Goal: Task Accomplishment & Management: Manage account settings

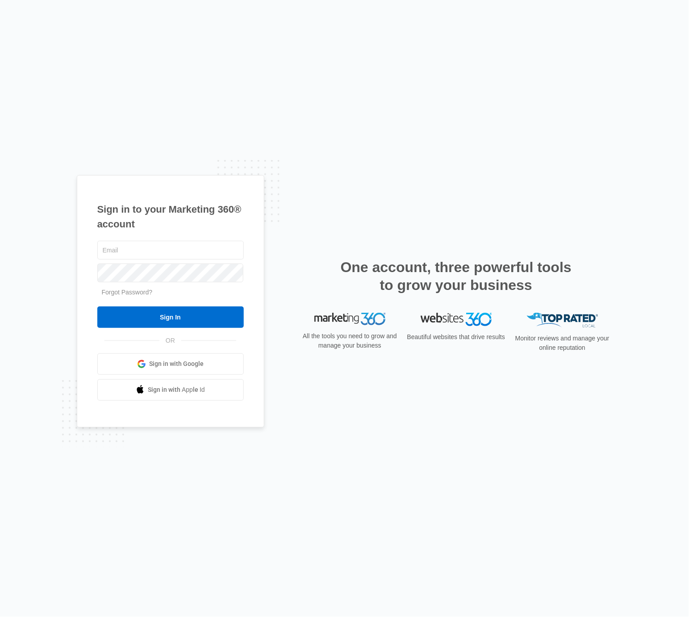
click at [205, 355] on link "Sign in with Google" at bounding box center [170, 363] width 146 height 21
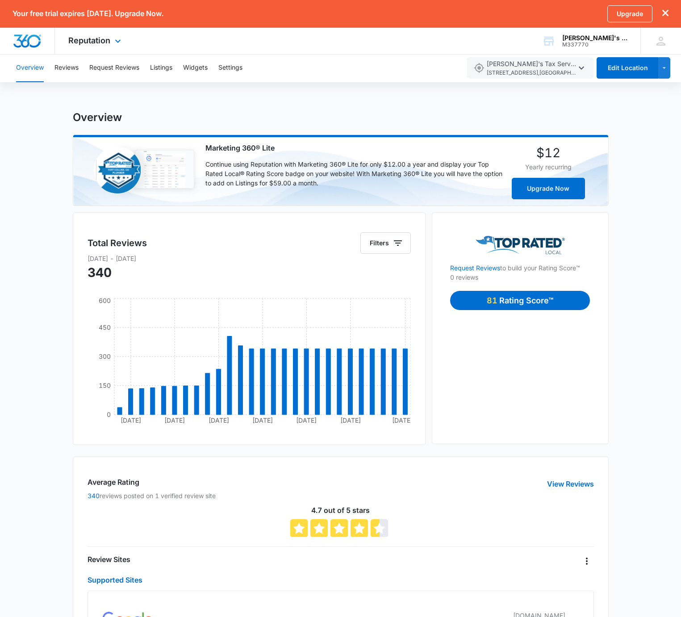
click at [79, 46] on div "Reputation Apps Reputation Websites Forms CRM Email Shop Payments POS Ads Intel…" at bounding box center [96, 41] width 82 height 26
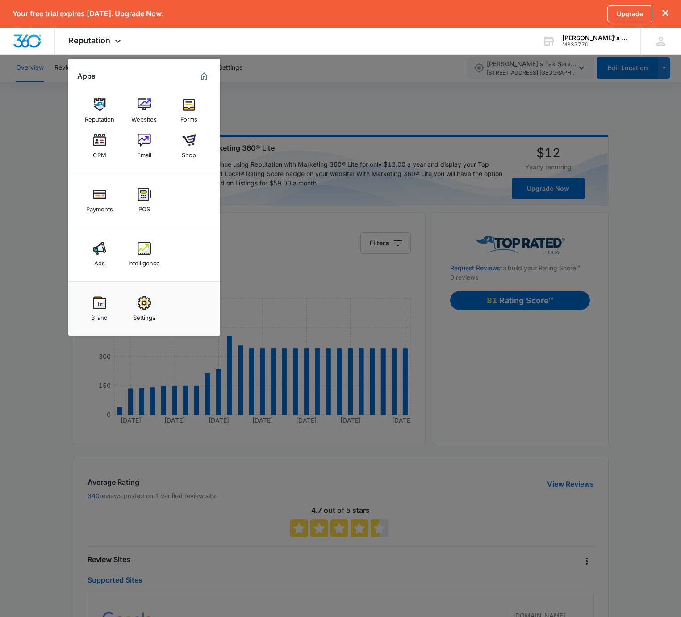
click at [302, 100] on div at bounding box center [340, 308] width 681 height 617
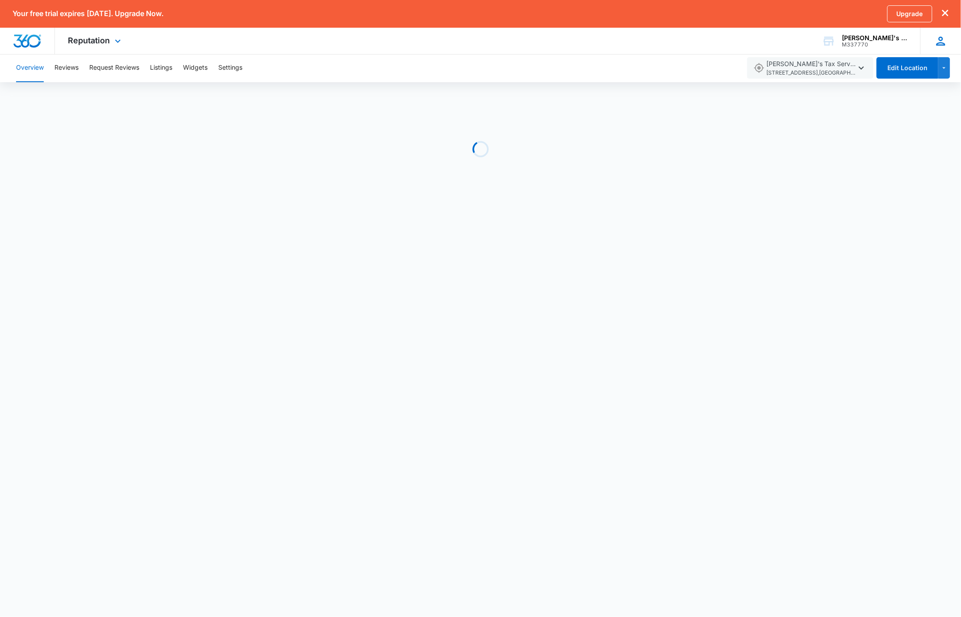
click at [940, 41] on icon at bounding box center [941, 40] width 13 height 13
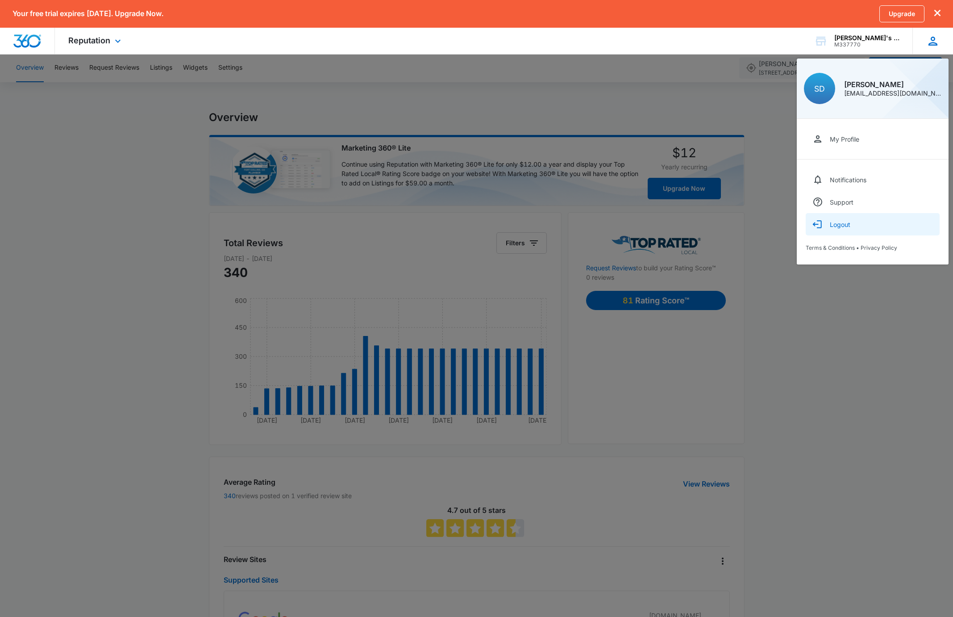
click at [850, 222] on div "Logout" at bounding box center [840, 225] width 21 height 8
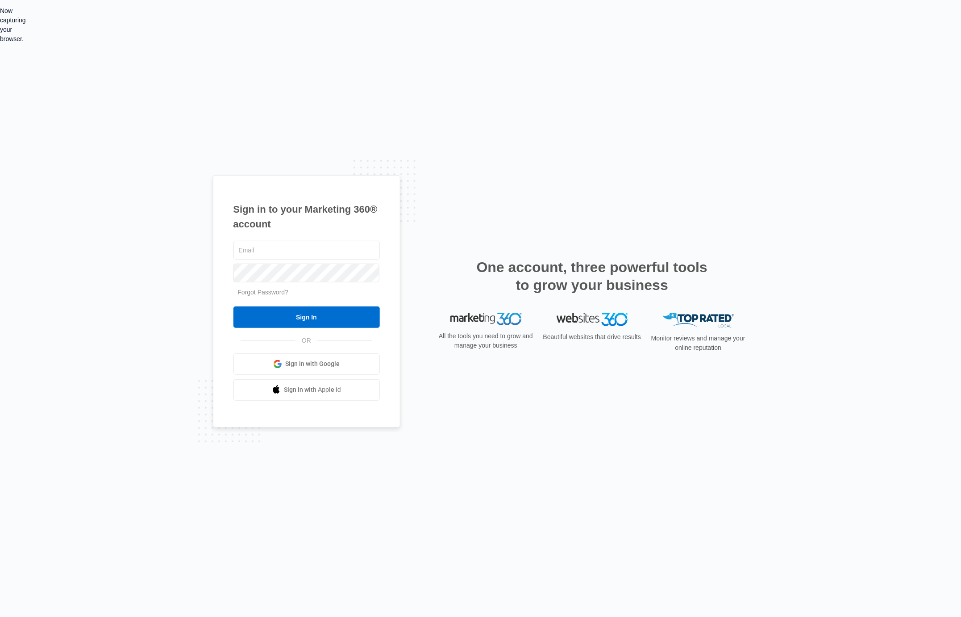
click at [0, 44] on div "Now capturing your browser." at bounding box center [0, 25] width 0 height 38
click at [336, 363] on span "Sign in with Google" at bounding box center [312, 363] width 54 height 9
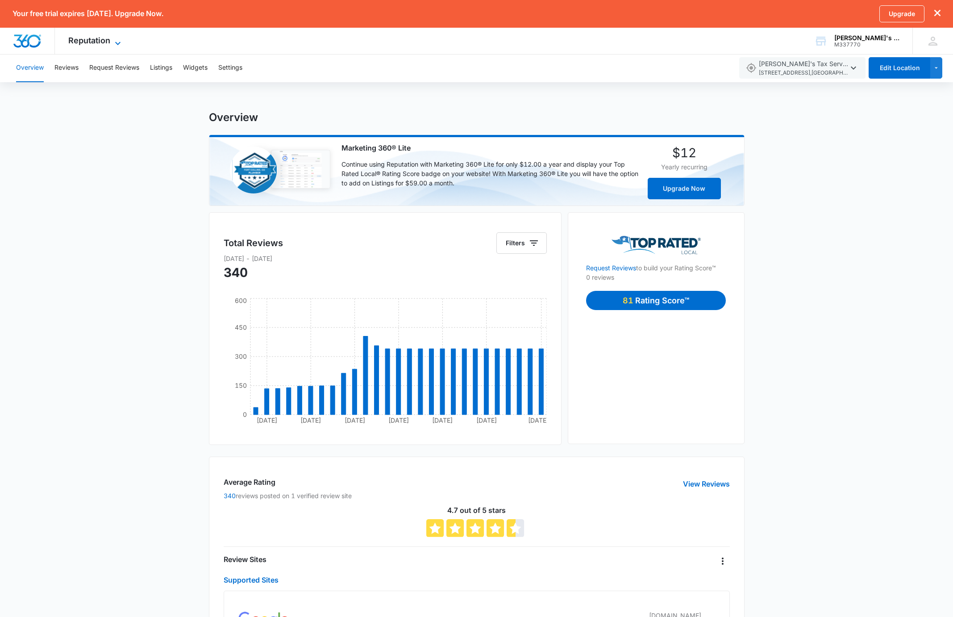
click at [92, 43] on span "Reputation" at bounding box center [89, 40] width 42 height 9
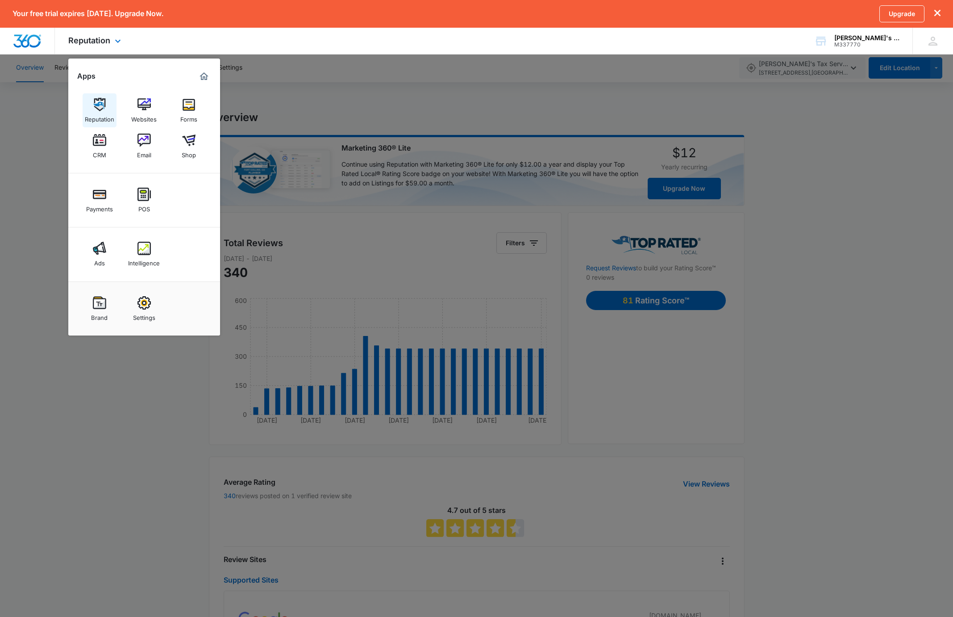
click at [104, 102] on img at bounding box center [99, 104] width 13 height 13
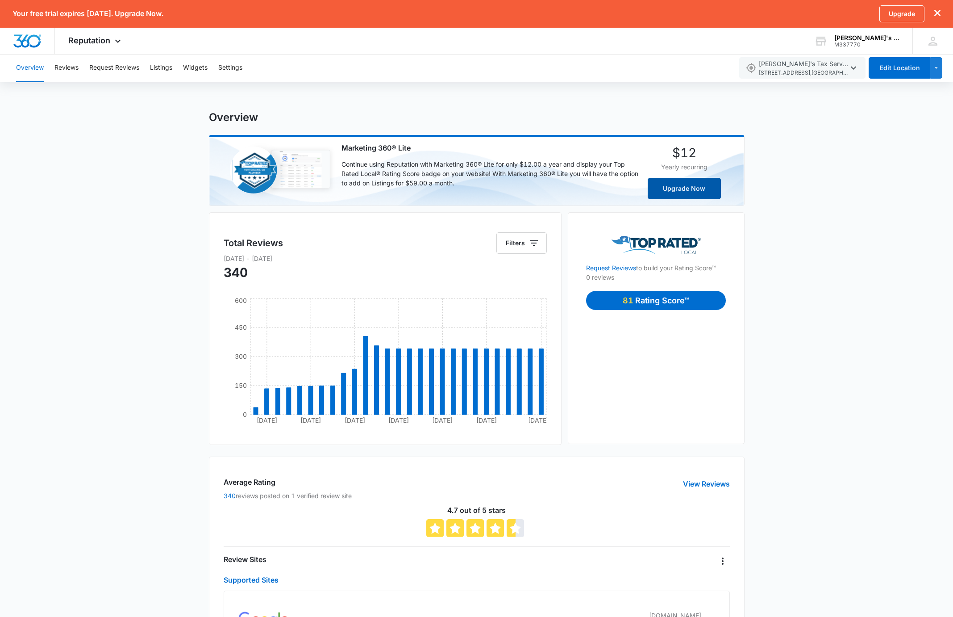
click at [685, 187] on button "Upgrade Now" at bounding box center [684, 188] width 73 height 21
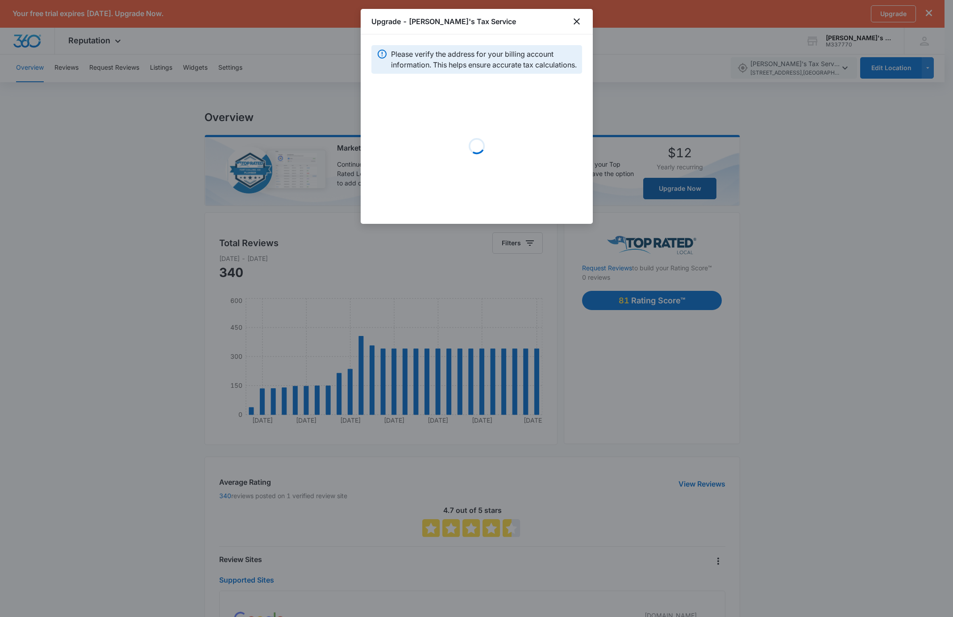
select select "US"
select select "WA"
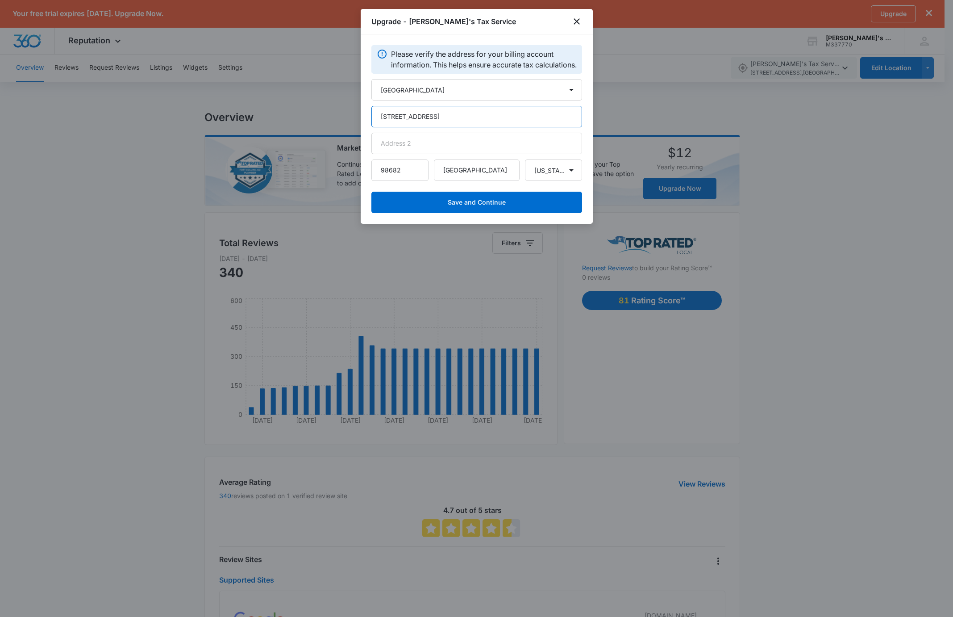
drag, startPoint x: 463, startPoint y: 128, endPoint x: 358, endPoint y: 107, distance: 107.0
click at [358, 107] on body "Your free trial expires in 7 days. Upgrade Now. Upgrade Reputation Apps Reputat…" at bounding box center [476, 430] width 953 height 861
type input "4317 NE Thurston Way #180"
click at [487, 154] on input "text" at bounding box center [477, 143] width 211 height 21
click at [564, 205] on button "Save and Continue" at bounding box center [477, 202] width 211 height 21
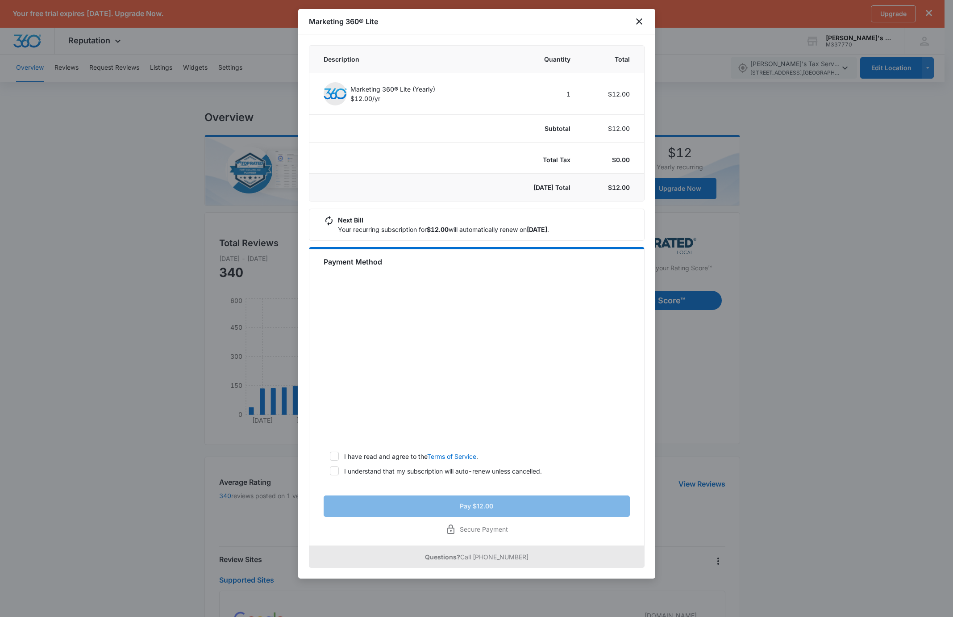
click at [338, 460] on div at bounding box center [334, 455] width 9 height 9
click at [330, 459] on input "I have read and agree to the Terms of Service ." at bounding box center [327, 456] width 6 height 6
checkbox input "true"
click at [335, 473] on icon at bounding box center [334, 471] width 8 height 8
click at [330, 473] on input "I understand that my subscription will auto-renew unless cancelled." at bounding box center [327, 471] width 6 height 6
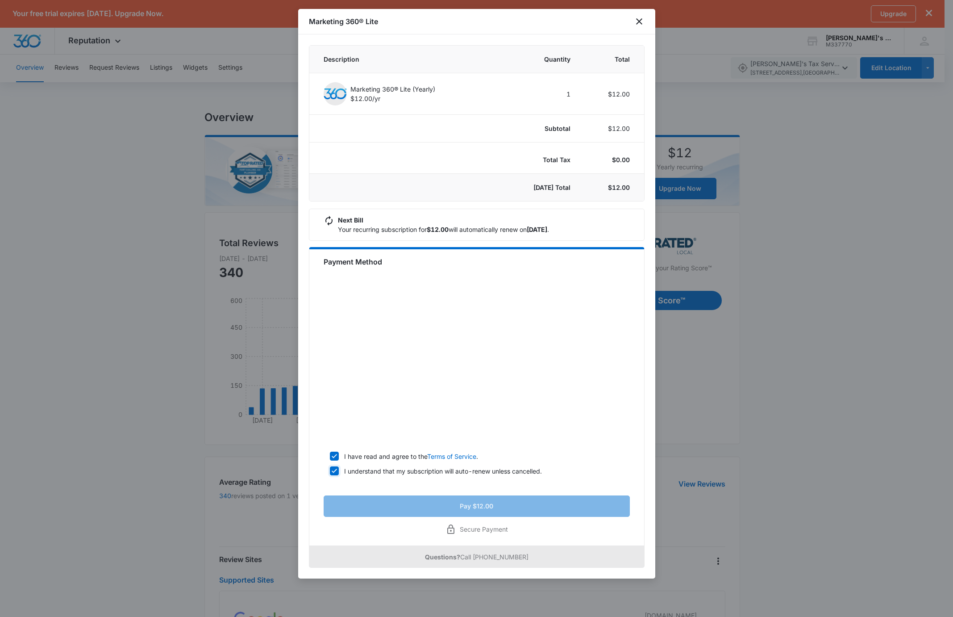
checkbox input "true"
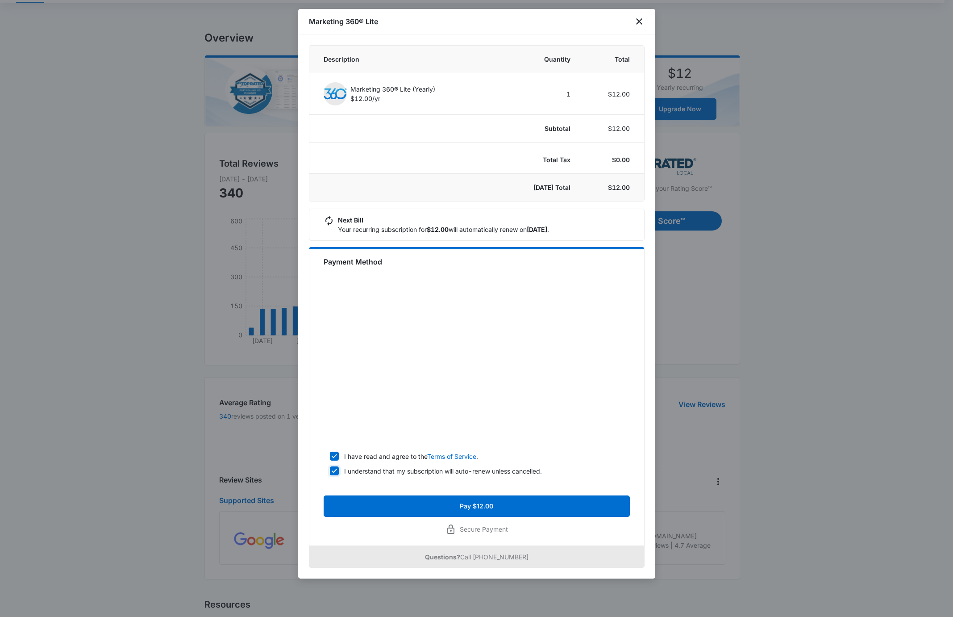
scroll to position [105, 0]
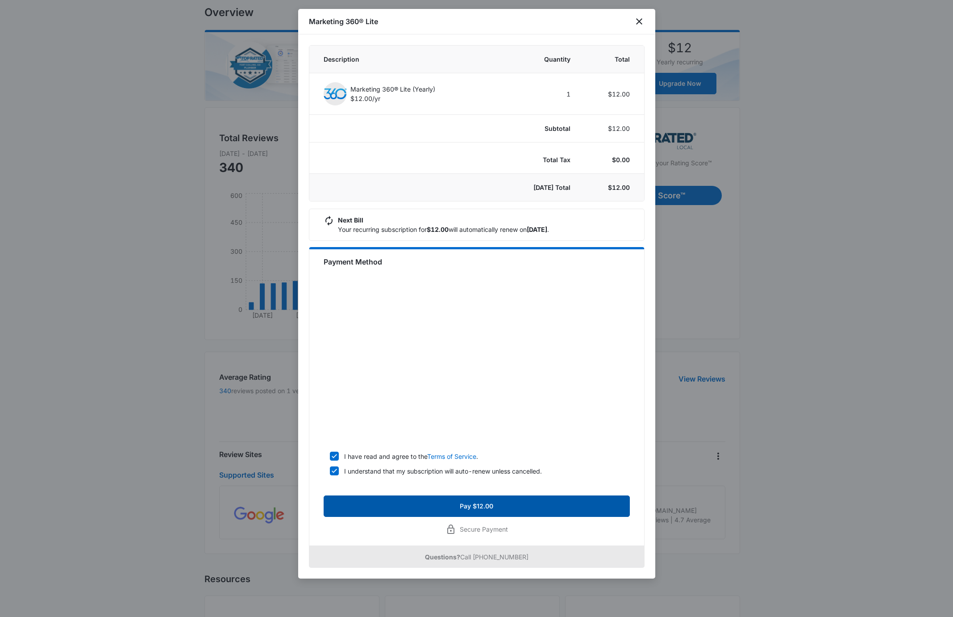
click at [476, 504] on button "Pay $12.00" at bounding box center [477, 505] width 306 height 21
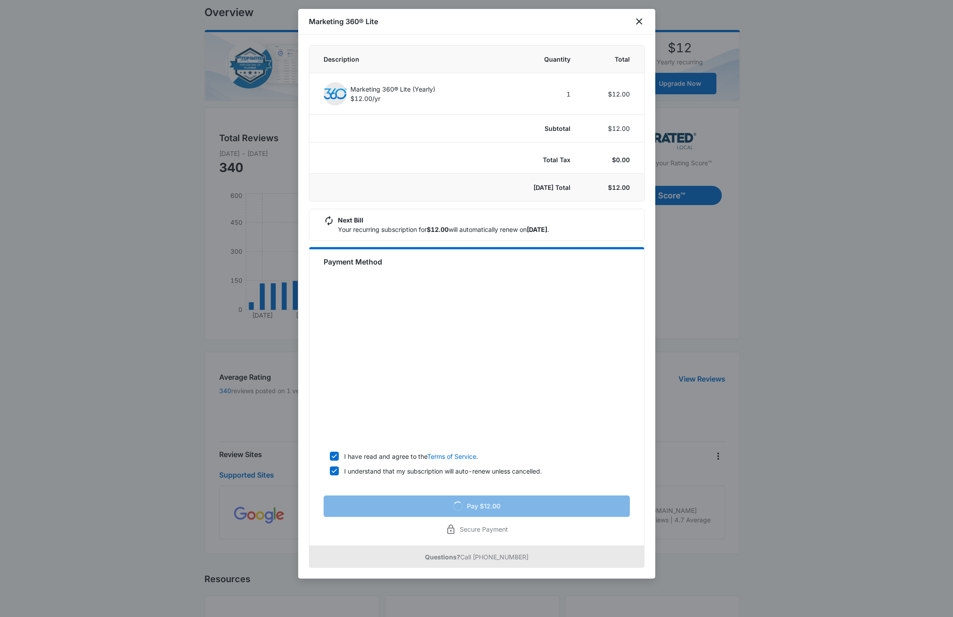
scroll to position [103, 0]
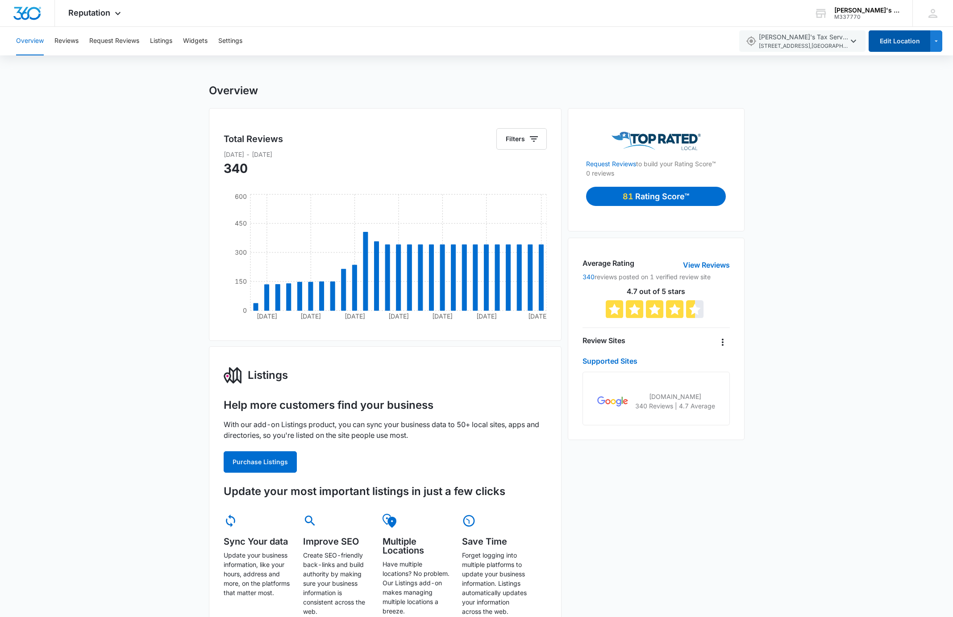
click at [917, 46] on button "Edit Location" at bounding box center [900, 40] width 62 height 21
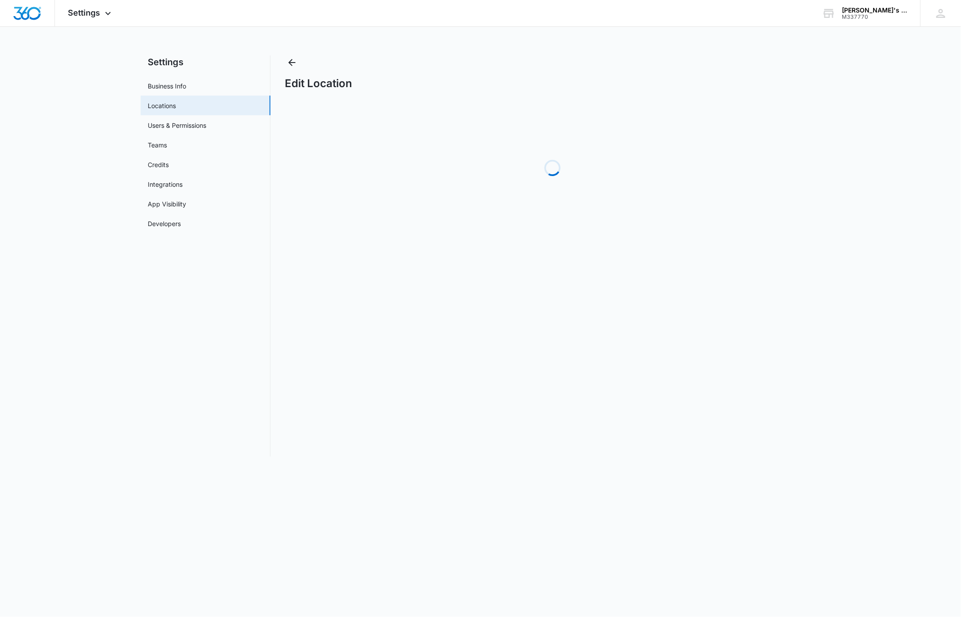
select select "[US_STATE]"
select select "1998"
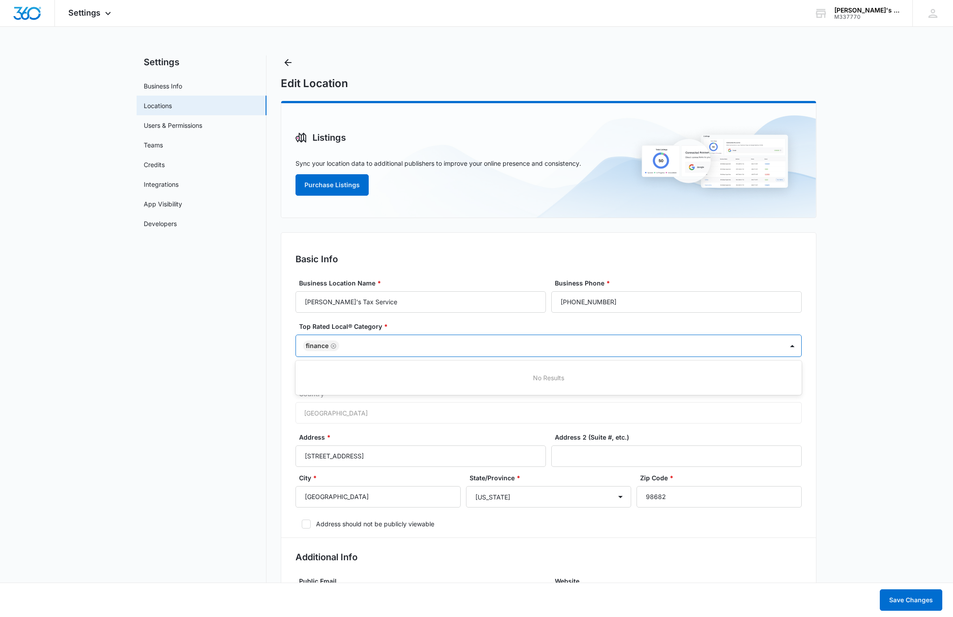
click at [471, 347] on div at bounding box center [557, 345] width 430 height 11
type input "account"
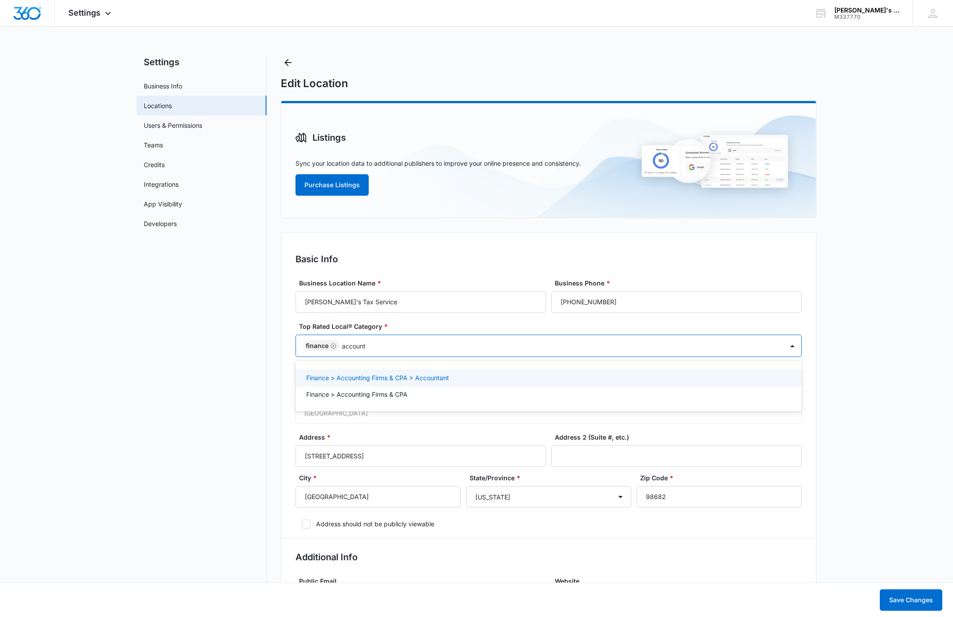
click at [468, 376] on div "Finance > Accounting Firms & CPA > Accountant" at bounding box center [547, 377] width 483 height 9
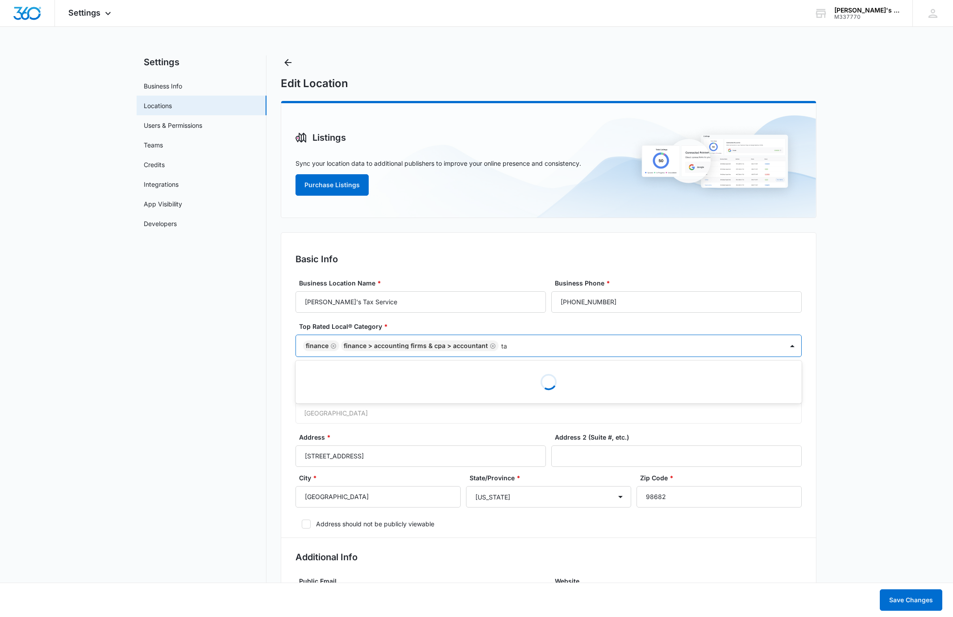
type input "t"
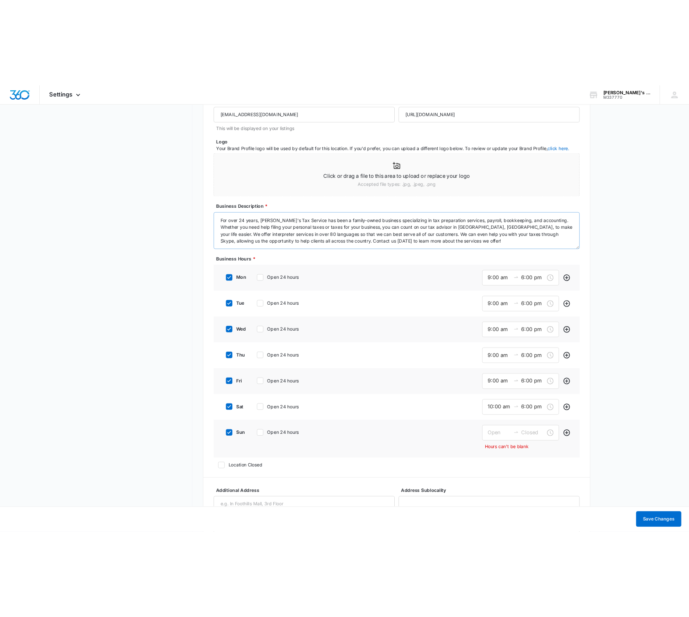
scroll to position [557, 0]
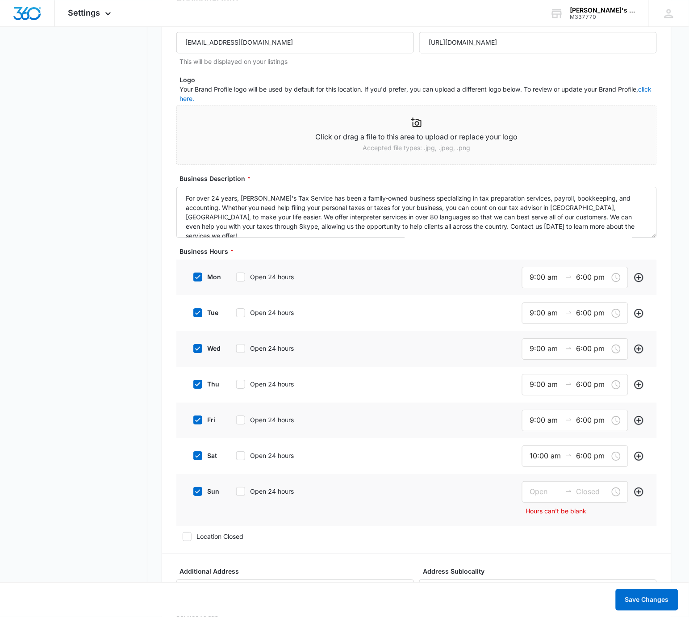
click at [200, 458] on icon at bounding box center [198, 455] width 8 height 8
click at [193, 458] on input "sat" at bounding box center [190, 455] width 6 height 6
checkbox input "false"
click at [199, 494] on div at bounding box center [197, 489] width 9 height 9
click at [193, 493] on input "sun" at bounding box center [190, 490] width 6 height 6
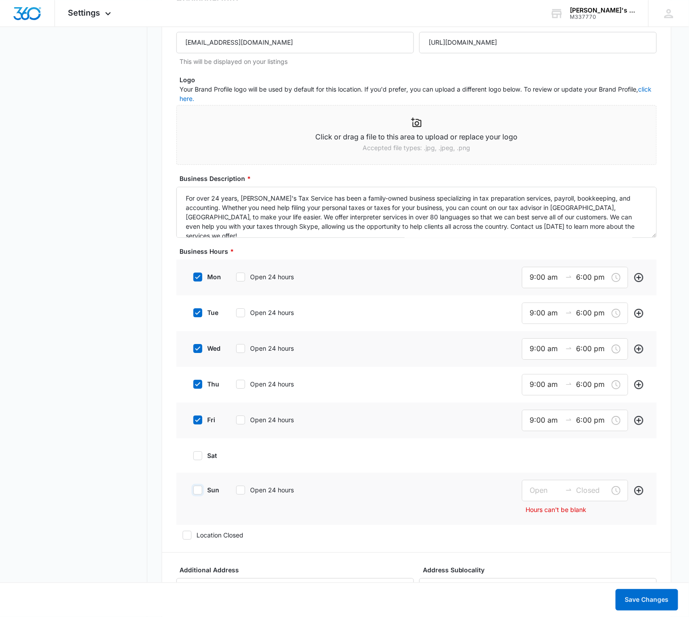
checkbox input "false"
click at [585, 280] on input "6:00 pm" at bounding box center [592, 276] width 32 height 11
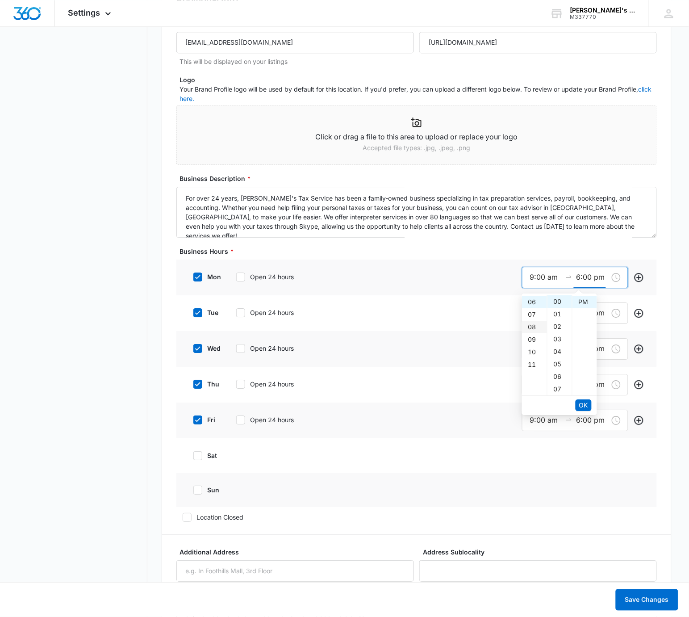
scroll to position [65, 0]
click at [533, 305] on div "05" at bounding box center [534, 298] width 25 height 13
type input "5:00 pm"
click at [582, 403] on span "OK" at bounding box center [583, 405] width 9 height 10
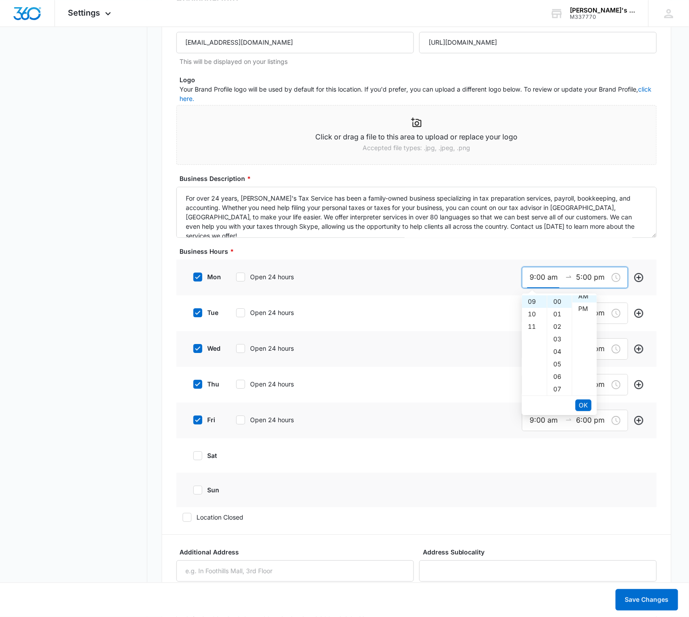
scroll to position [0, 0]
click at [587, 407] on span "OK" at bounding box center [583, 405] width 9 height 10
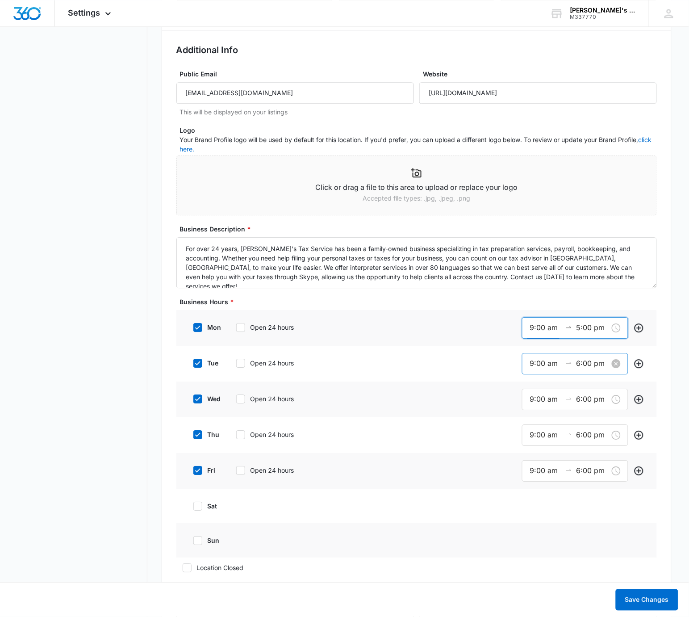
click at [589, 368] on input "6:00 pm" at bounding box center [592, 363] width 32 height 11
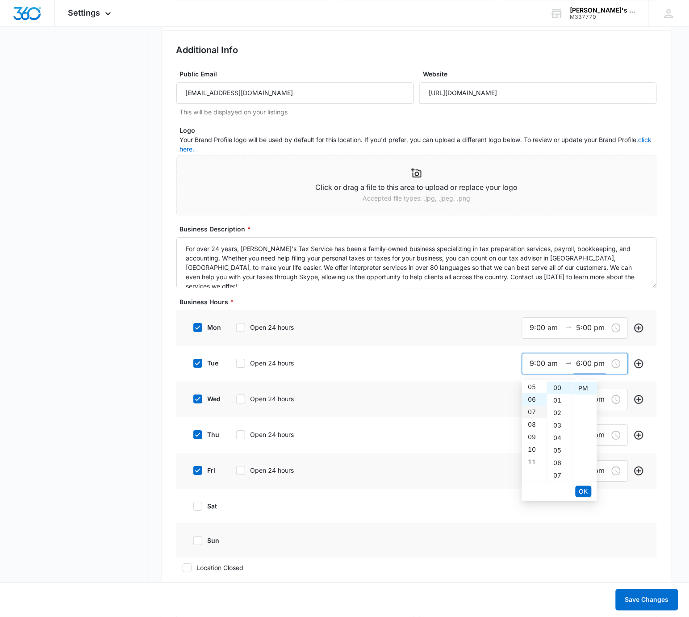
scroll to position [63, 0]
click at [532, 388] on div "05" at bounding box center [534, 387] width 25 height 13
type input "5:00 pm"
click at [586, 496] on button "OK" at bounding box center [584, 491] width 16 height 12
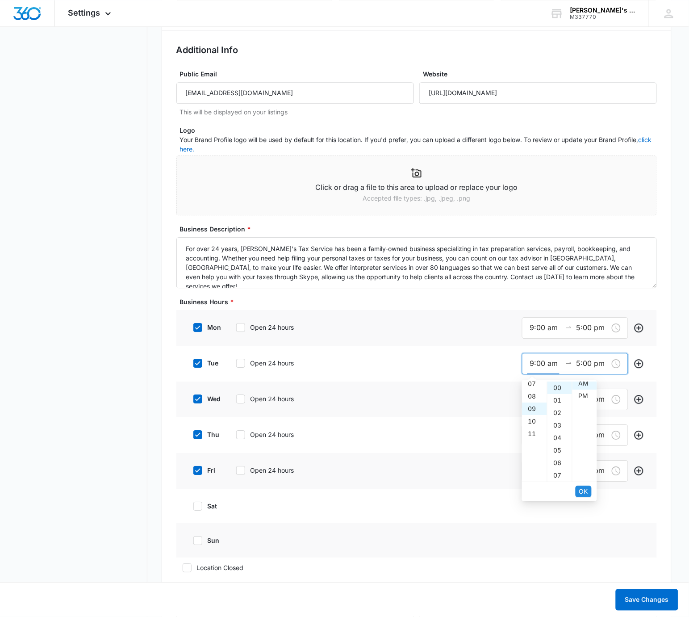
scroll to position [0, 0]
click at [585, 493] on span "OK" at bounding box center [583, 491] width 9 height 10
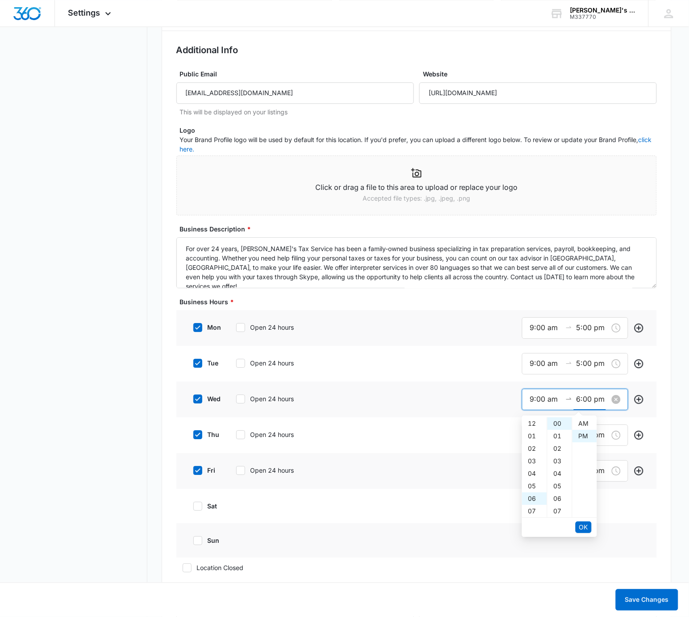
click at [580, 403] on input "6:00 pm" at bounding box center [592, 398] width 32 height 11
click at [534, 439] on div "05" at bounding box center [534, 440] width 25 height 13
type input "5:00 pm"
click at [585, 524] on span "OK" at bounding box center [583, 527] width 9 height 10
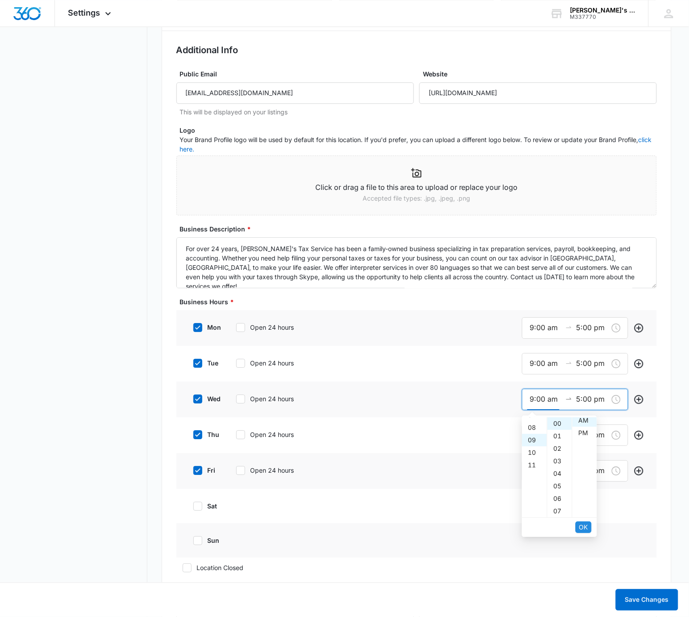
scroll to position [0, 0]
click at [585, 523] on span "OK" at bounding box center [583, 527] width 9 height 10
click at [596, 436] on input "6:00 pm" at bounding box center [592, 434] width 32 height 11
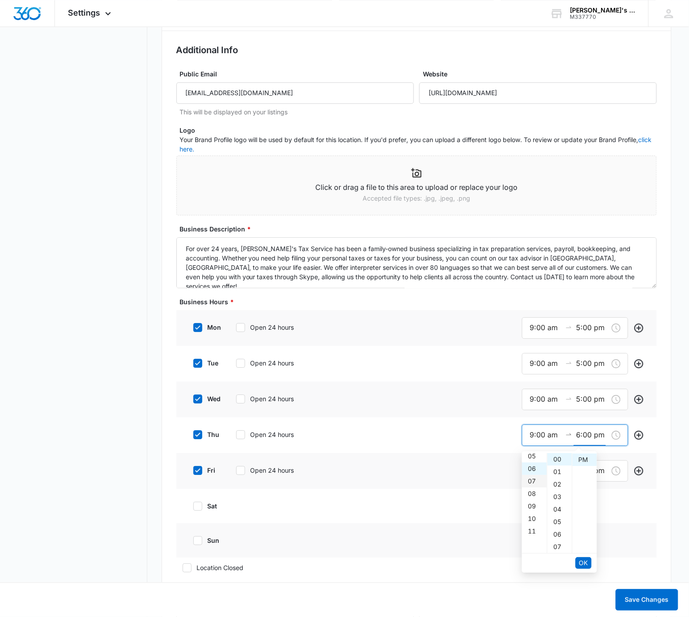
scroll to position [56, 0]
click at [531, 460] on div "05" at bounding box center [534, 465] width 25 height 13
type input "5:00 pm"
click at [589, 564] on button "OK" at bounding box center [584, 563] width 16 height 12
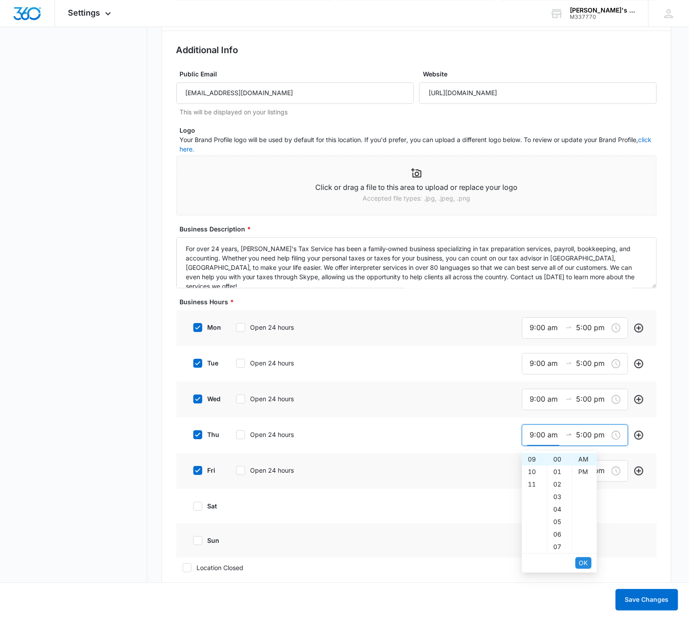
scroll to position [0, 0]
click at [587, 560] on span "OK" at bounding box center [583, 563] width 9 height 10
click at [589, 473] on input "6:00 pm" at bounding box center [592, 470] width 32 height 11
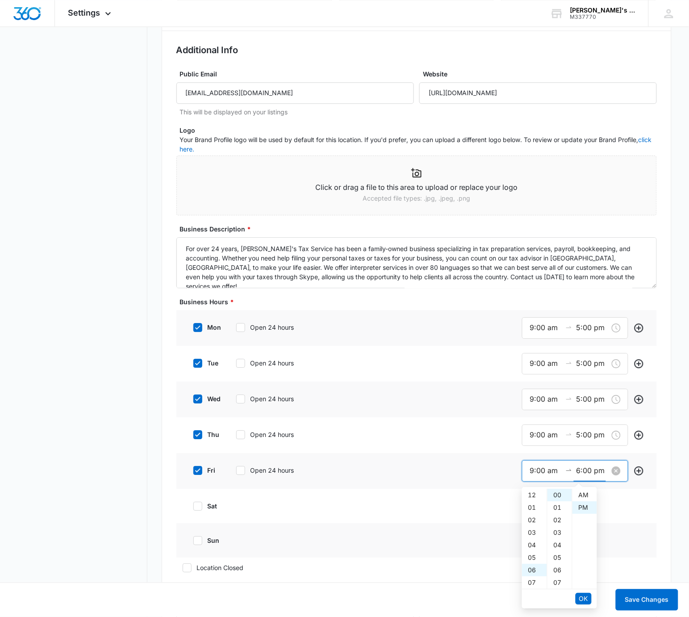
scroll to position [12, 0]
click at [532, 509] on div "05" at bounding box center [534, 505] width 25 height 13
type input "5:00 pm"
click at [582, 596] on span "OK" at bounding box center [583, 598] width 9 height 10
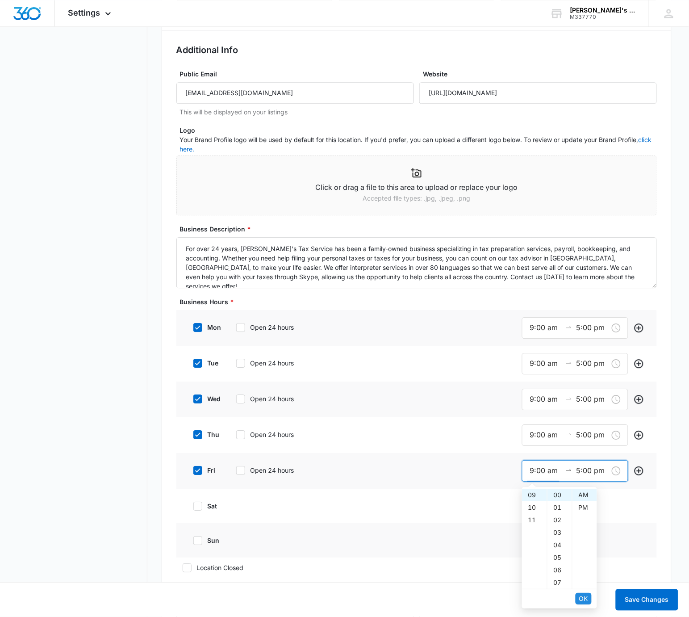
click at [584, 593] on span "OK" at bounding box center [583, 598] width 9 height 10
click at [642, 541] on div "sun" at bounding box center [416, 540] width 481 height 34
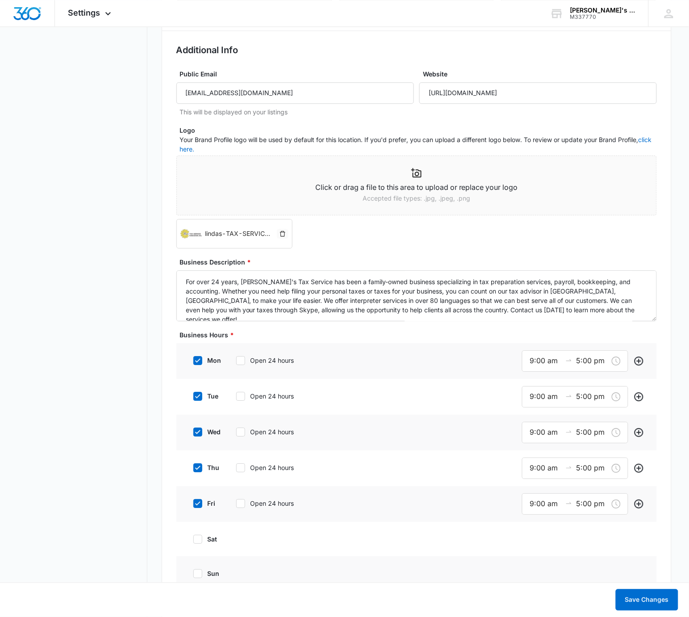
click at [281, 237] on icon "delete" at bounding box center [282, 234] width 5 height 6
click at [375, 236] on span "Click or drag a file to this area to upload or replace your logo Accepted file …" at bounding box center [416, 201] width 481 height 93
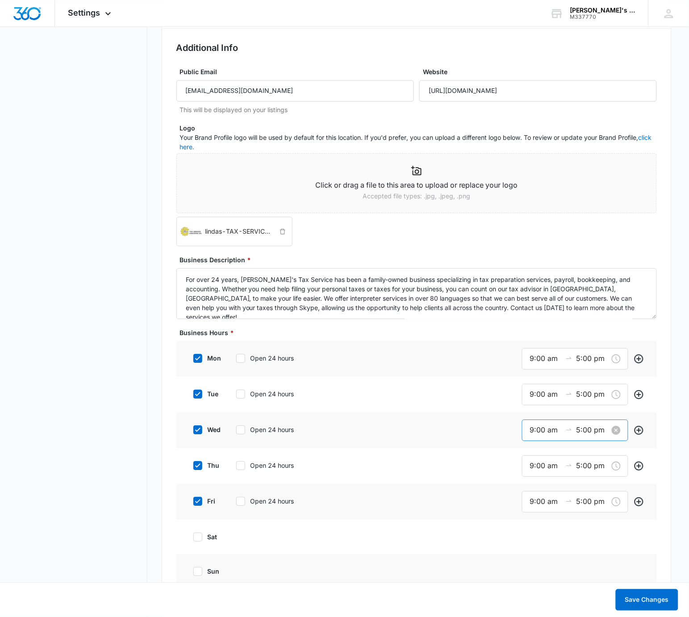
scroll to position [606, 0]
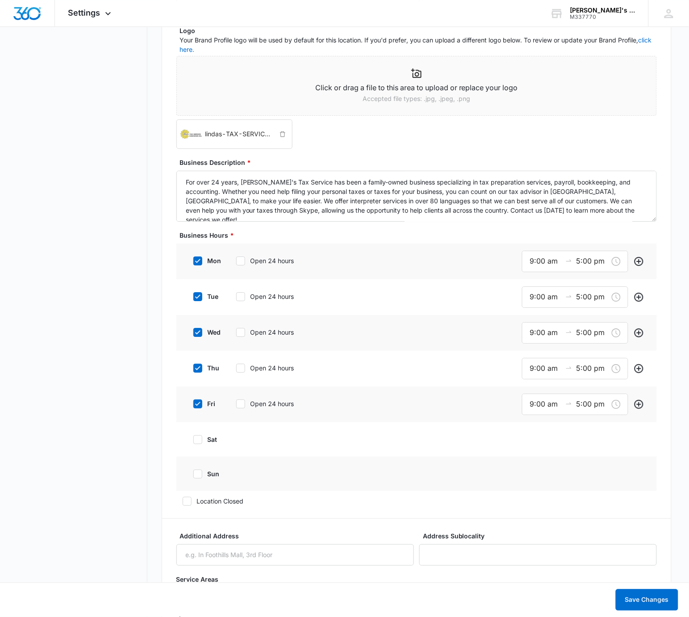
click at [659, 254] on div "Basic Info Business Location Name * Linda's Tax Service Business Phone * (360) …" at bounding box center [417, 539] width 510 height 1827
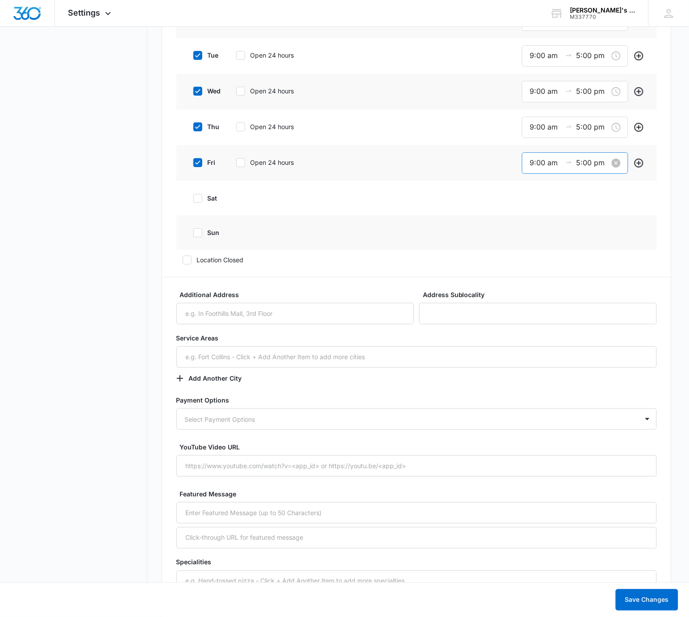
scroll to position [851, 0]
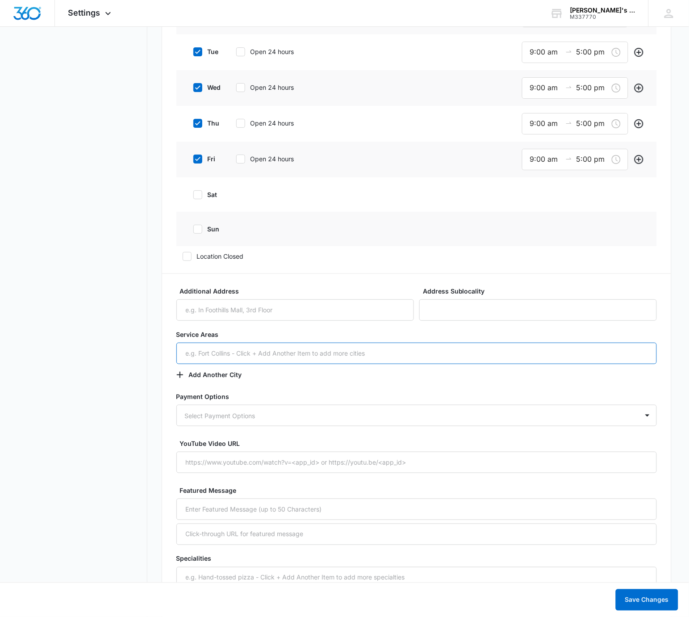
click at [394, 359] on input "text" at bounding box center [416, 352] width 481 height 21
click at [189, 353] on input "vancouver" at bounding box center [416, 352] width 481 height 21
click at [194, 356] on input "[GEOGRAPHIC_DATA]" at bounding box center [416, 352] width 481 height 21
type input "[GEOGRAPHIC_DATA]"
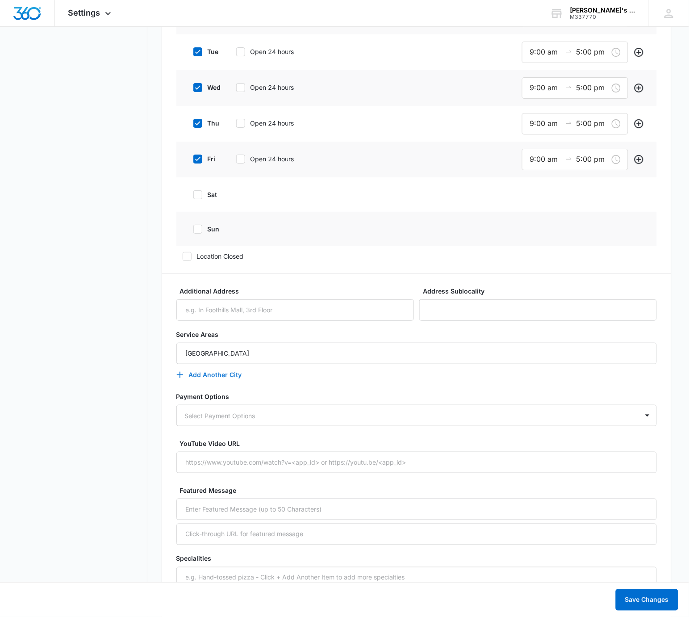
click at [223, 377] on button "Add Another City" at bounding box center [213, 374] width 75 height 21
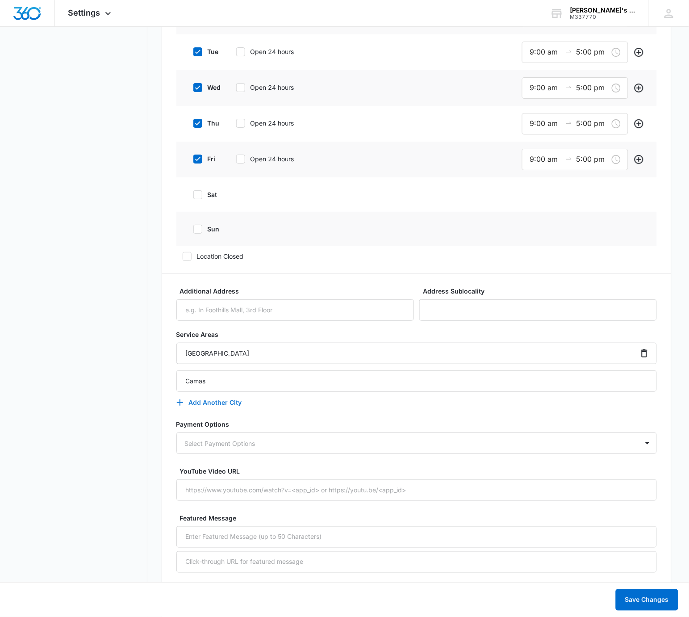
type input "Camas"
click at [221, 405] on button "Add Another City" at bounding box center [213, 402] width 75 height 21
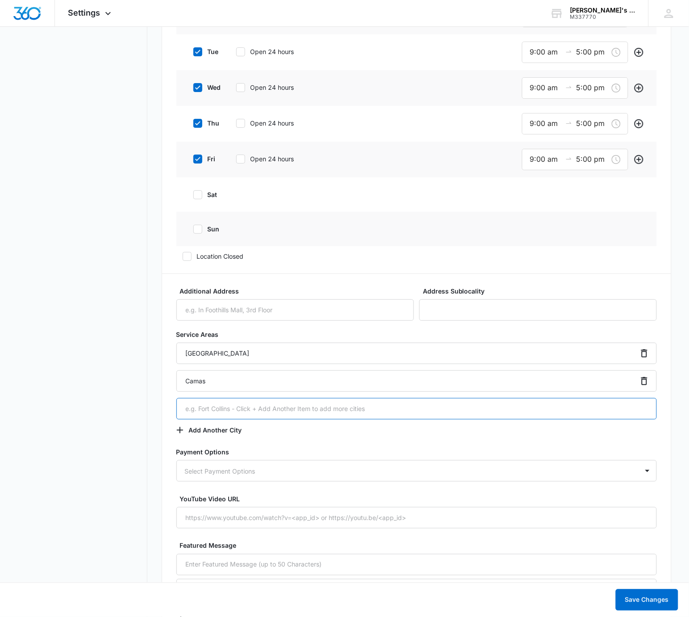
click at [287, 407] on input "text" at bounding box center [416, 408] width 481 height 21
type input "Washougal"
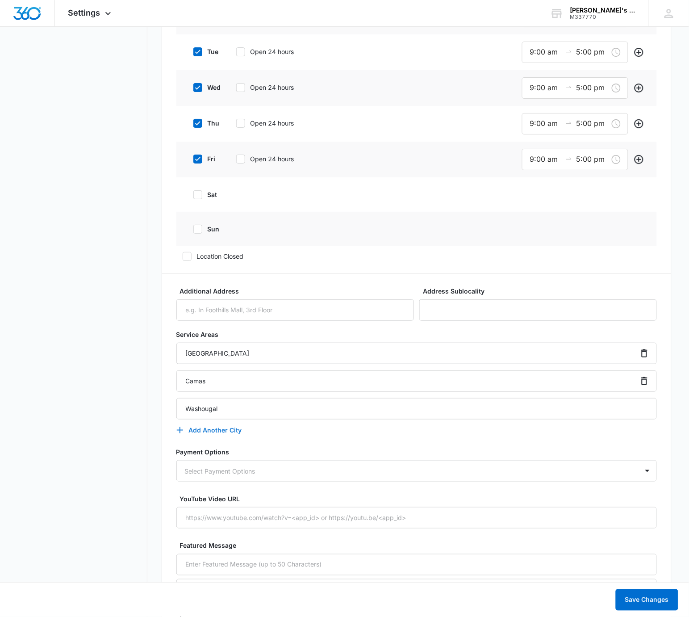
click at [196, 429] on button "Add Another City" at bounding box center [213, 429] width 75 height 21
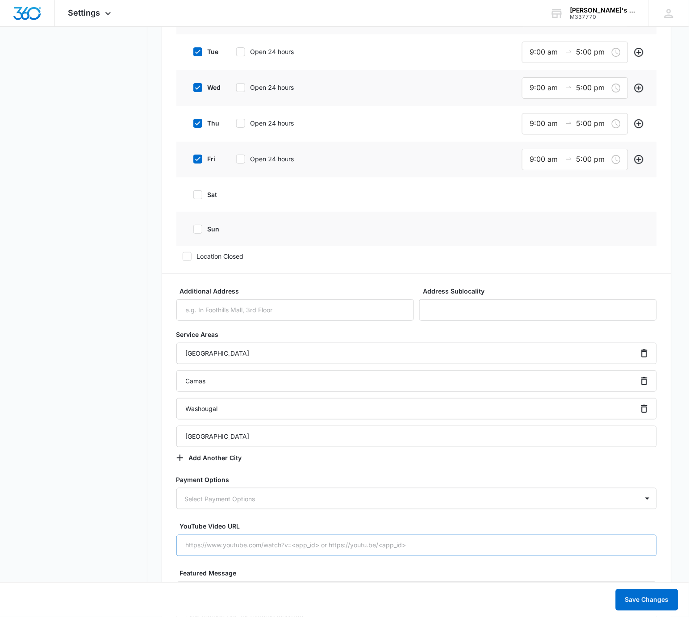
type input "[GEOGRAPHIC_DATA]"
click at [232, 460] on button "Add Another City" at bounding box center [213, 457] width 75 height 21
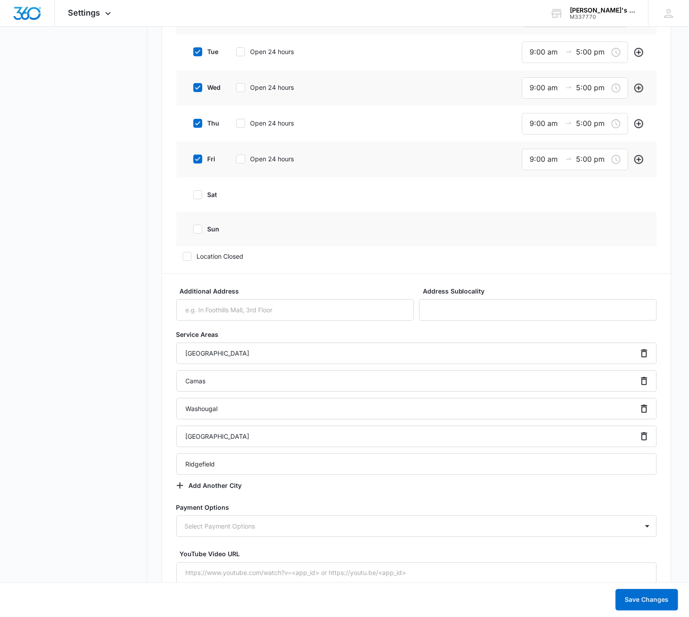
type input "Ridgefield"
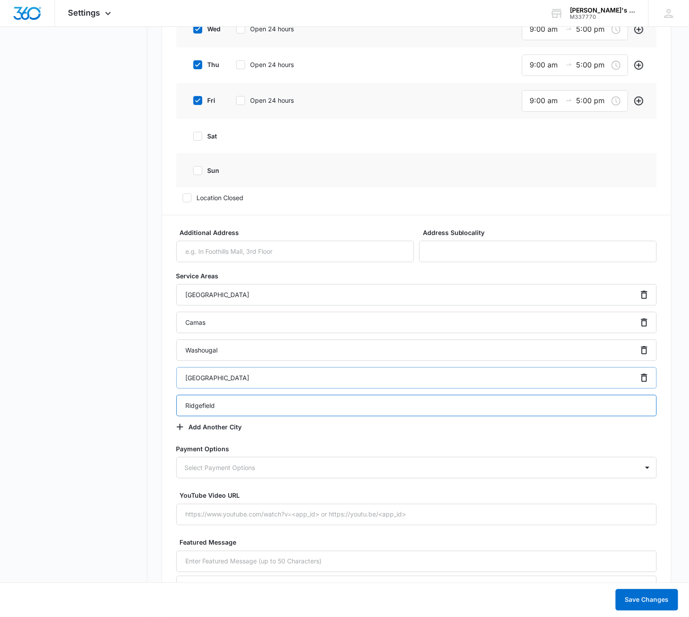
scroll to position [924, 0]
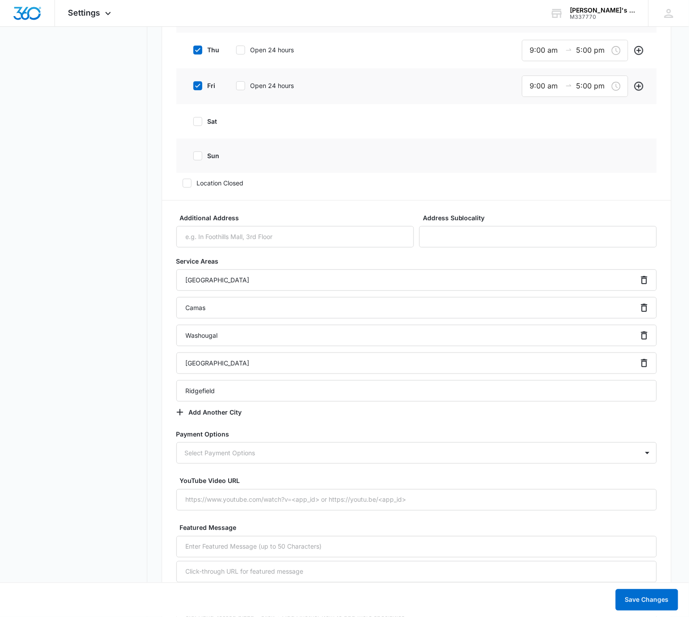
click at [498, 422] on div "Service Areas Vancouver Camas Washougal Battle Ground Ridgefield Add Another Ci…" at bounding box center [416, 339] width 481 height 167
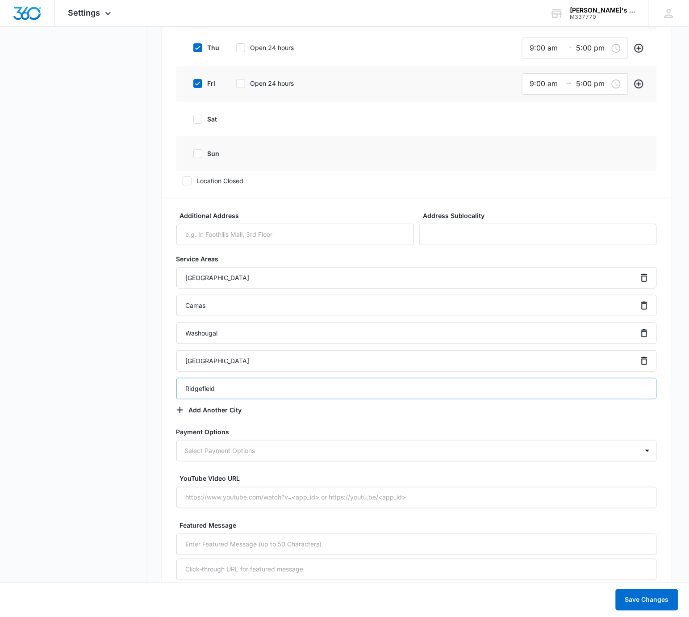
click at [173, 387] on div "Basic Info Business Location Name * Linda's Tax Service Business Phone * (360) …" at bounding box center [417, 275] width 510 height 1938
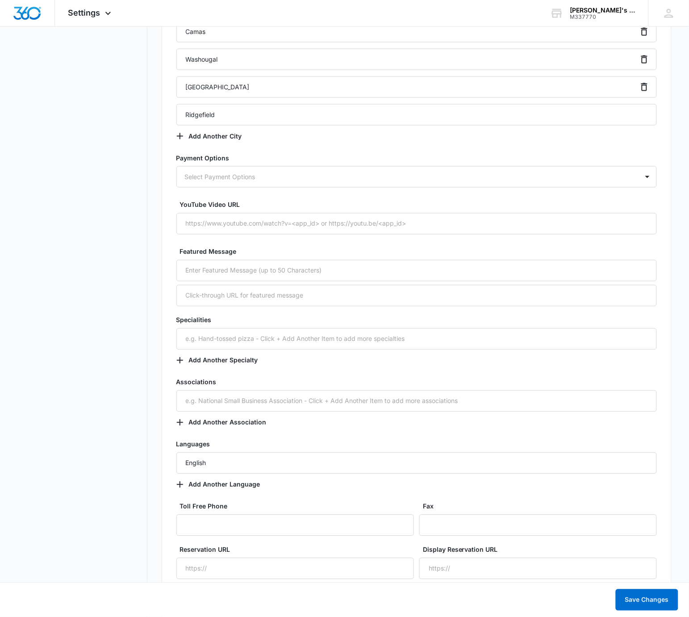
scroll to position [1201, 0]
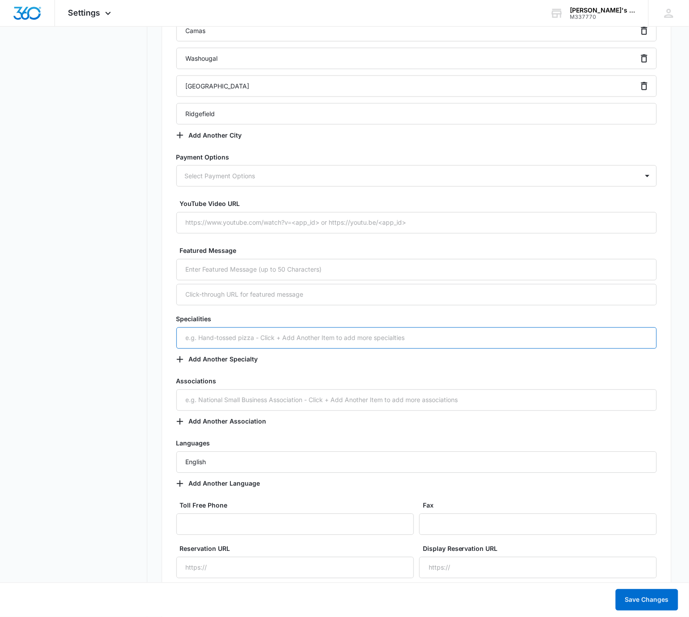
click at [293, 331] on input "text" at bounding box center [416, 337] width 481 height 21
click at [295, 338] on input "text" at bounding box center [416, 337] width 481 height 21
type input "Accountant"
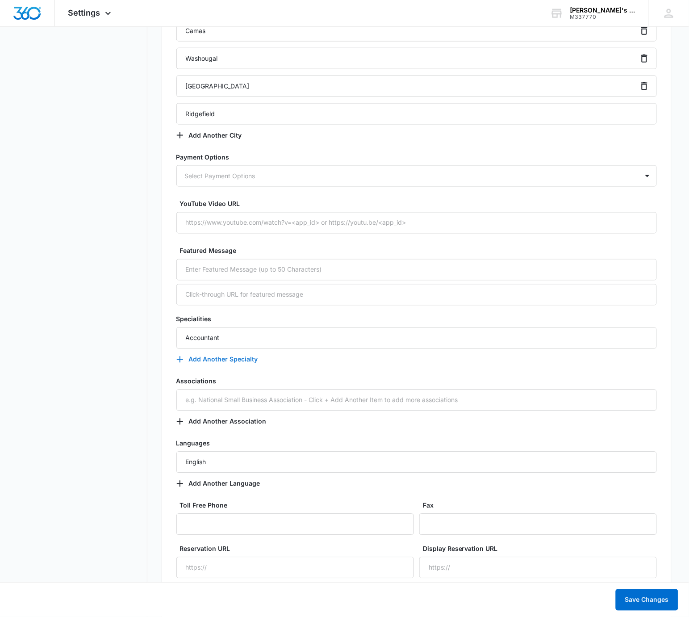
click at [218, 359] on button "Add Another Specialty" at bounding box center [221, 359] width 91 height 21
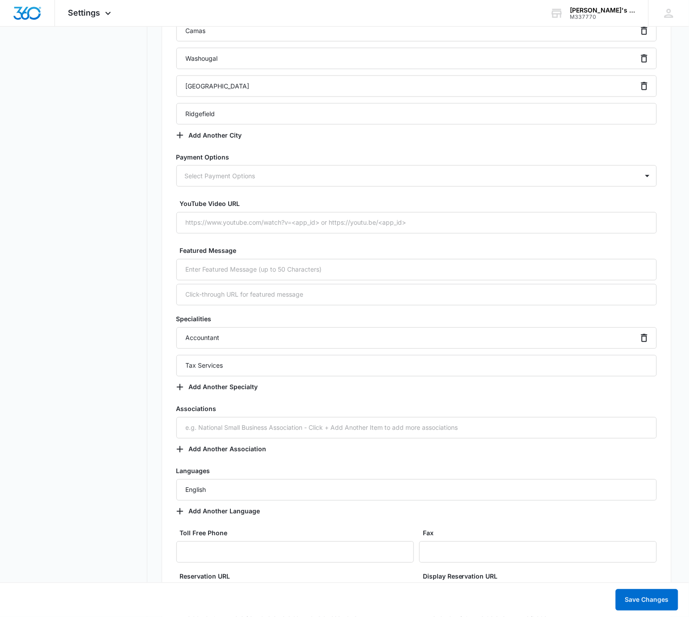
type input "Tax Services"
click at [237, 390] on button "Add Another Specialty" at bounding box center [221, 386] width 91 height 21
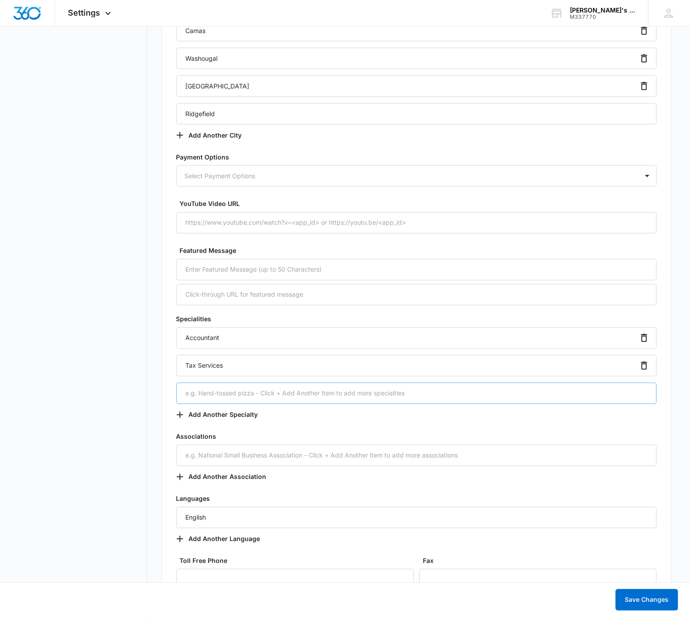
click at [301, 392] on input "text" at bounding box center [416, 393] width 481 height 21
type input "Tax Preparation"
click at [219, 414] on button "Add Another Specialty" at bounding box center [221, 414] width 91 height 21
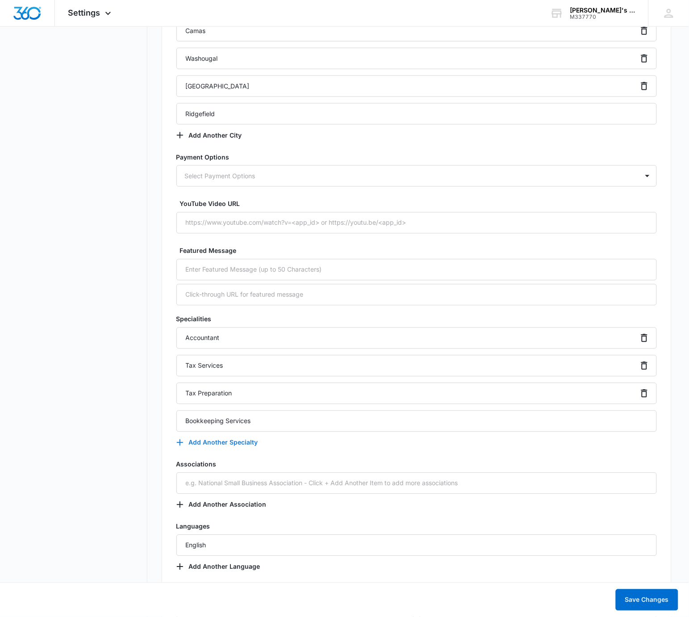
type input "Bookkeeping Services"
click at [221, 447] on button "Add Another Specialty" at bounding box center [221, 442] width 91 height 21
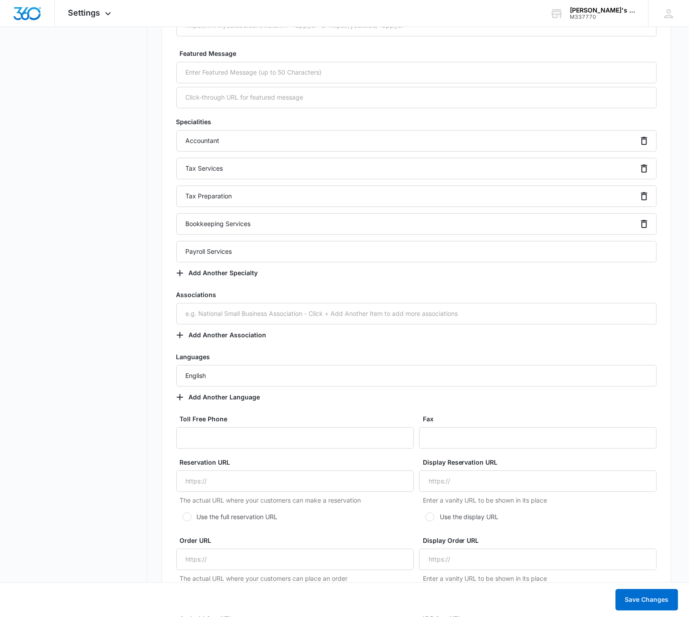
scroll to position [1348, 0]
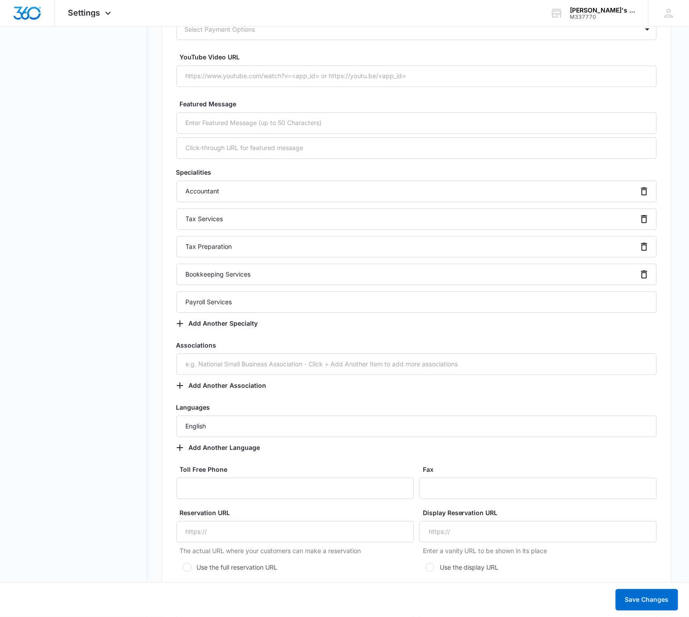
type input "Payroll Services"
click at [324, 324] on div "Specialities Accountant Tax Services Tax Preparation Bookkeeping Services Payro…" at bounding box center [416, 251] width 481 height 167
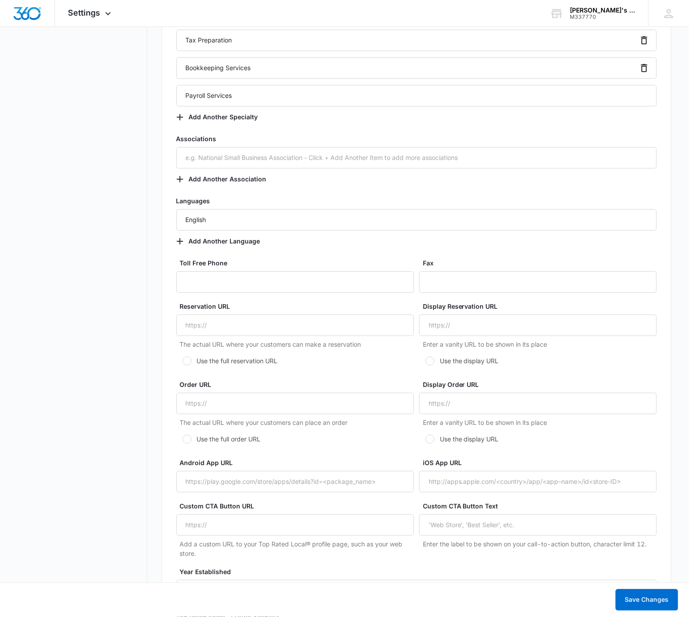
scroll to position [1704, 0]
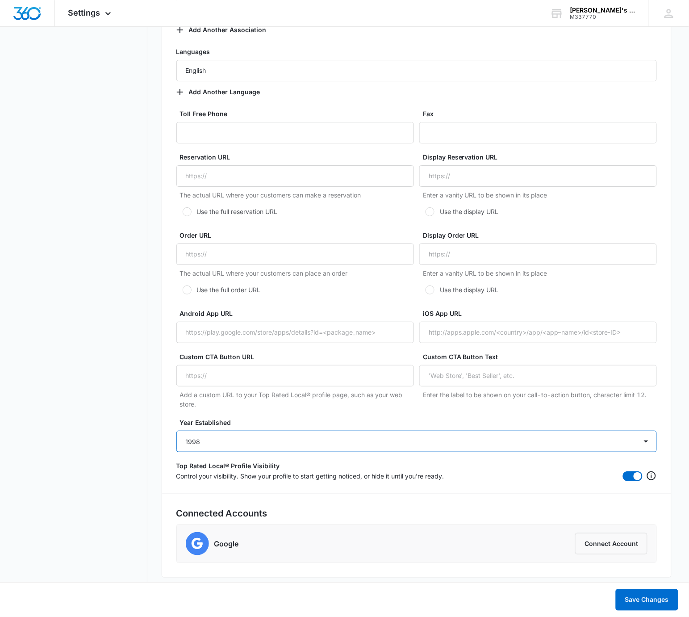
click at [267, 440] on select "Select One 2025 2024 2023 2022 2021 2020 2019 2018 2017 2016 2015 2014 2013 201…" at bounding box center [416, 440] width 481 height 21
click at [301, 444] on select "Select One 2025 2024 2023 2022 2021 2020 2019 2018 2017 2016 2015 2014 2013 201…" at bounding box center [416, 440] width 481 height 21
select select "2001"
click at [176, 430] on select "Select One 2025 2024 2023 2022 2021 2020 2019 2018 2017 2016 2015 2014 2013 201…" at bounding box center [416, 440] width 481 height 21
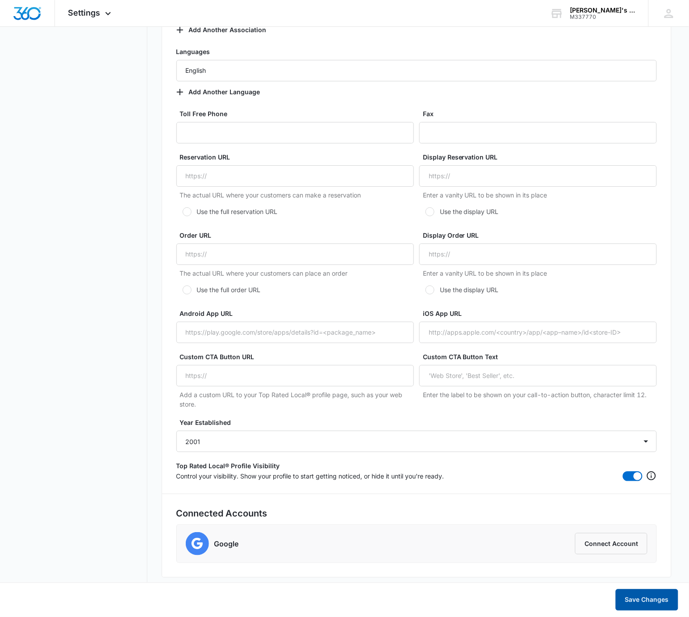
click at [663, 600] on button "Save Changes" at bounding box center [647, 599] width 63 height 21
click at [601, 547] on button "Connect Account" at bounding box center [611, 543] width 72 height 21
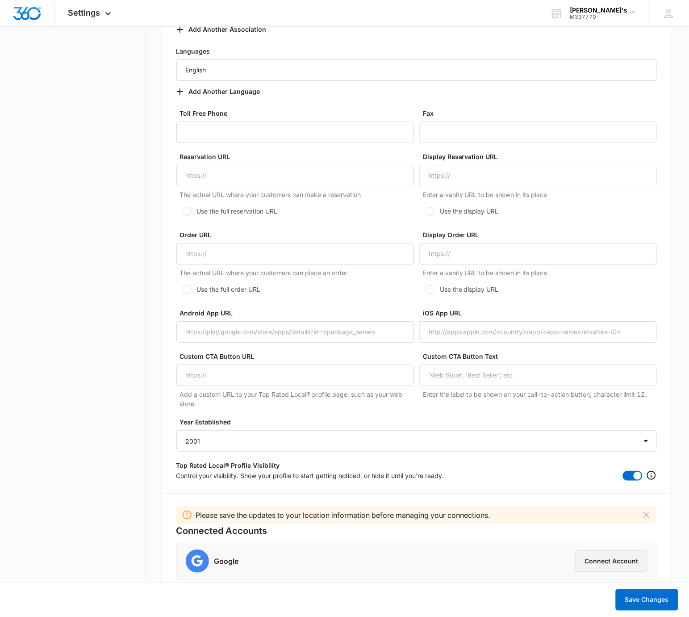
scroll to position [1722, 0]
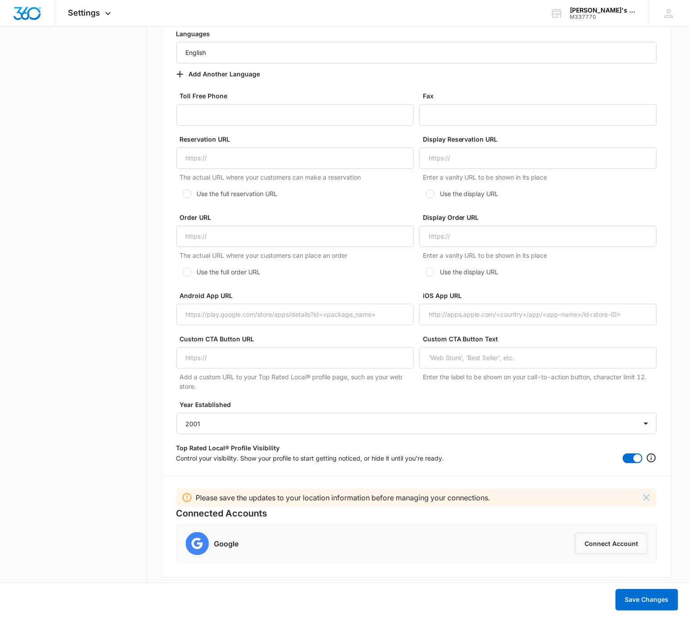
click at [649, 498] on icon "Dismiss" at bounding box center [646, 497] width 11 height 11
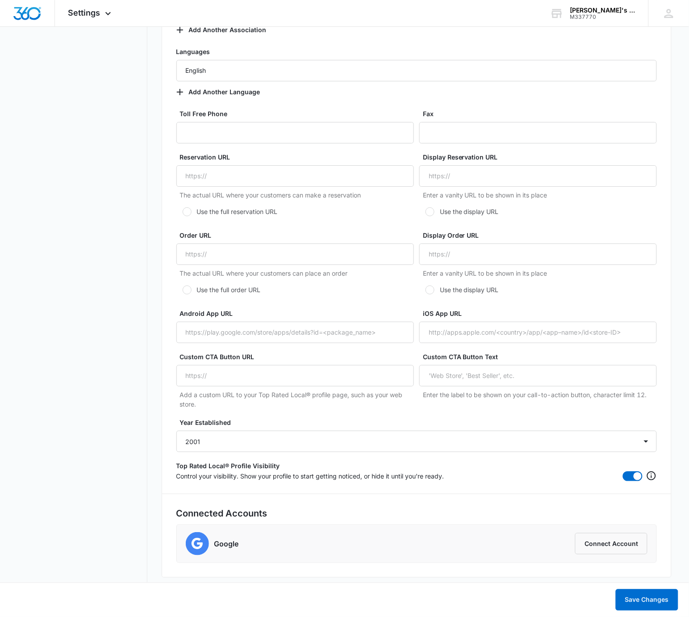
scroll to position [1704, 0]
click at [617, 539] on button "Connect Account" at bounding box center [611, 543] width 72 height 21
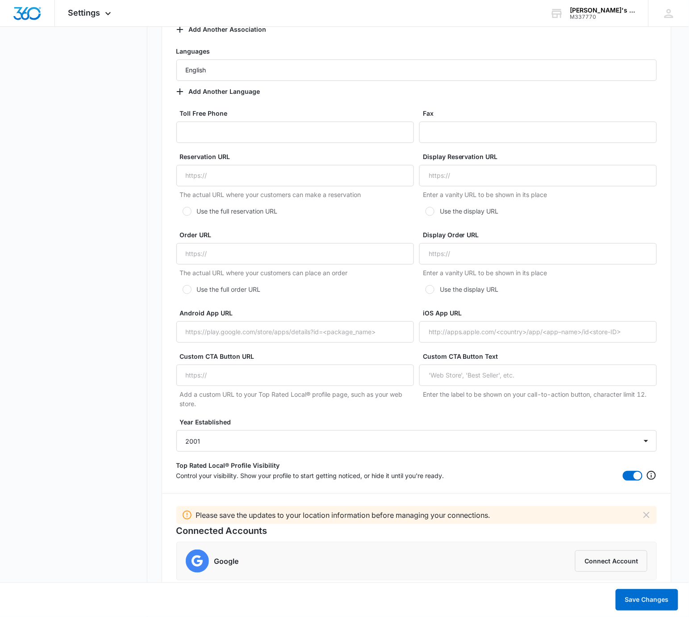
click at [656, 519] on div "Please save the updates to your location information before managing your conne…" at bounding box center [416, 515] width 481 height 18
click at [649, 518] on icon "Dismiss" at bounding box center [646, 515] width 6 height 6
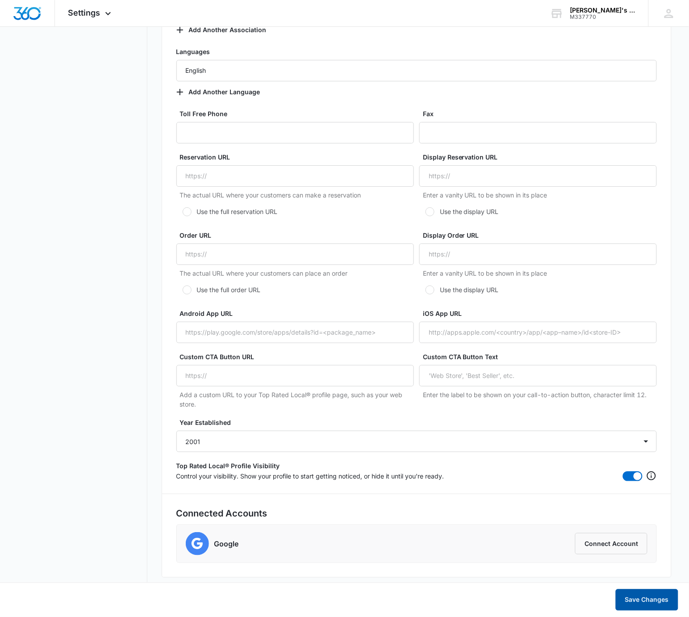
click at [648, 603] on button "Save Changes" at bounding box center [647, 599] width 63 height 21
click at [611, 550] on button "Connect Account" at bounding box center [611, 543] width 72 height 21
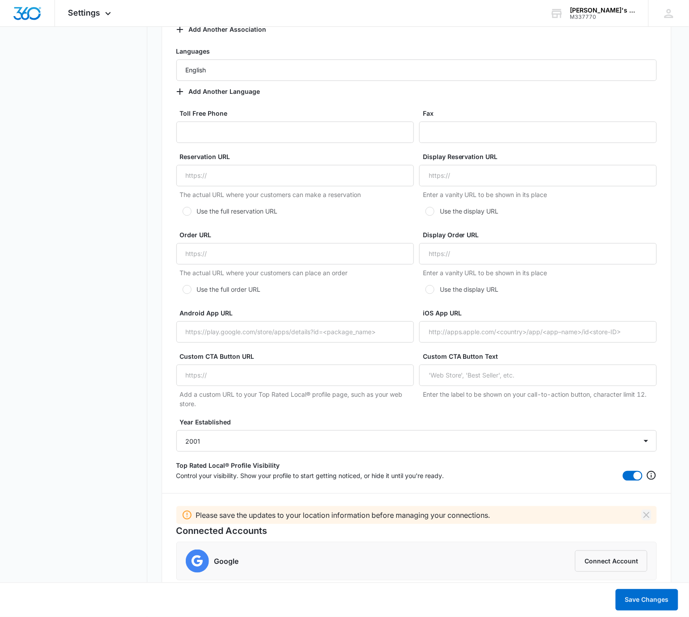
click at [642, 514] on icon "Dismiss" at bounding box center [646, 515] width 11 height 11
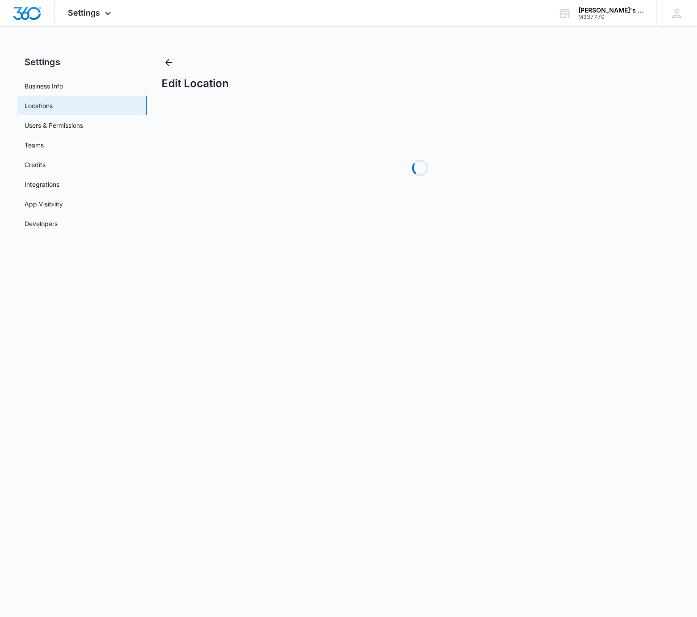
select select "[US_STATE]"
select select "2001"
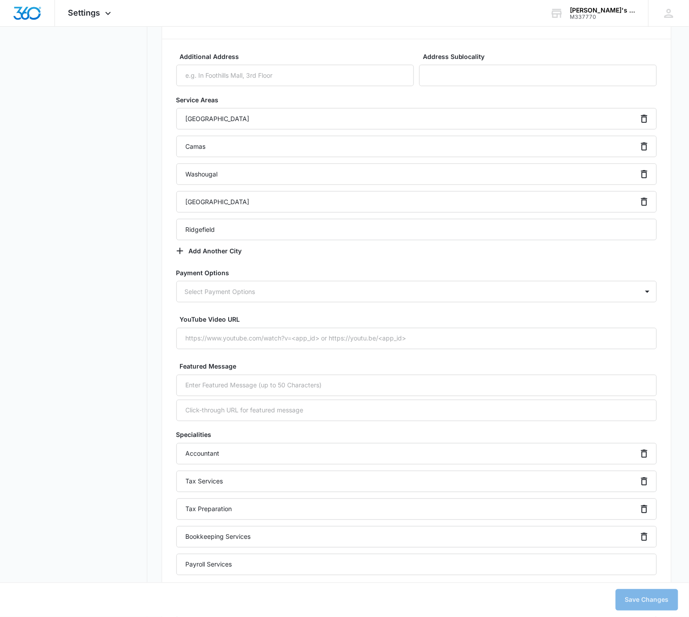
scroll to position [1704, 0]
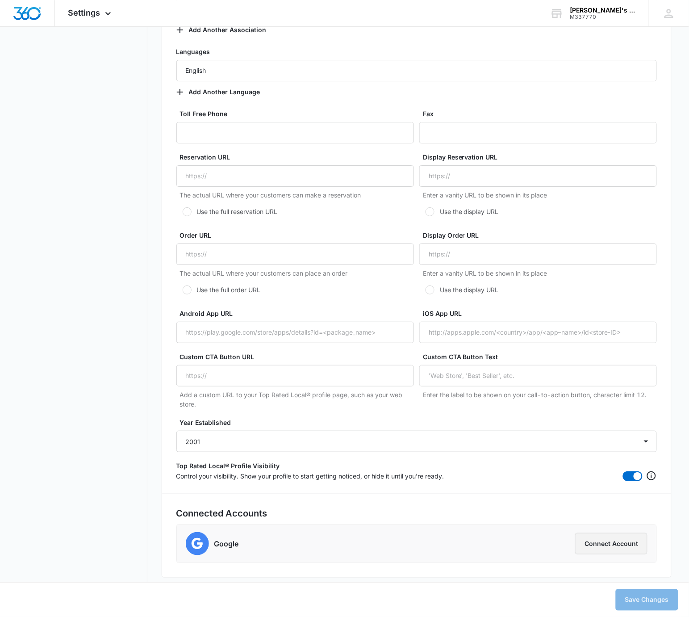
click at [598, 545] on button "Connect Account" at bounding box center [611, 543] width 72 height 21
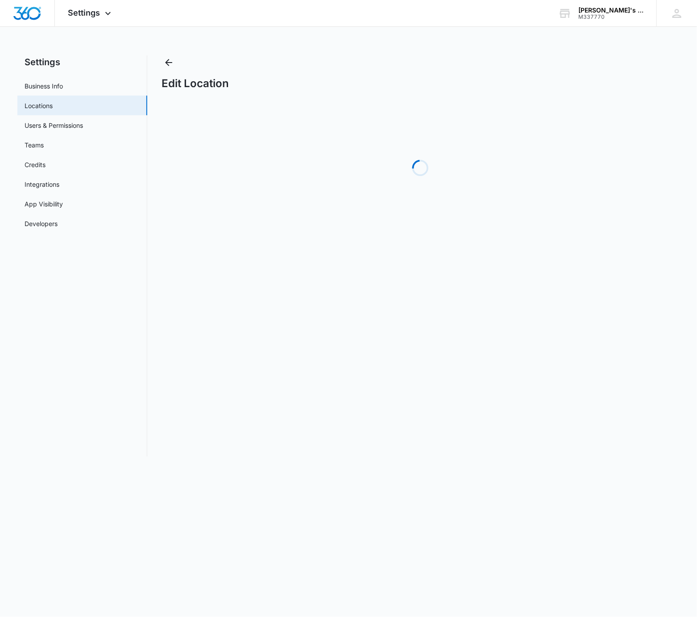
select select "[US_STATE]"
select select "2001"
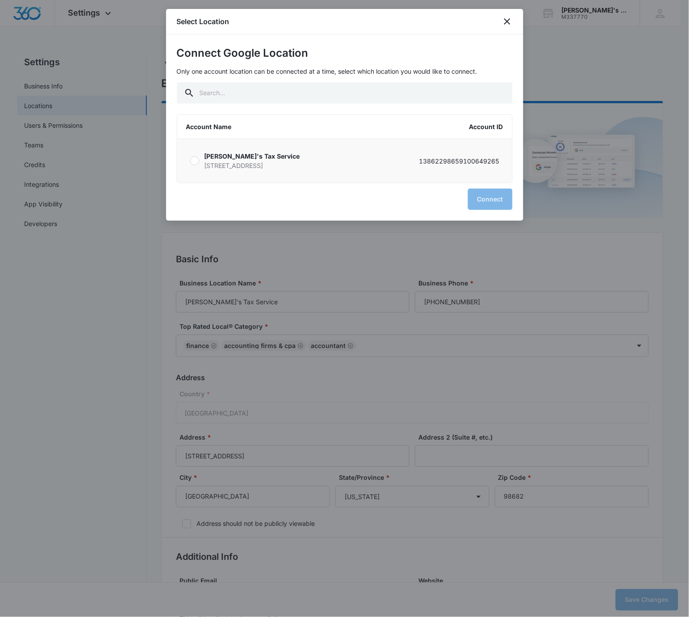
click at [190, 162] on label "Linda's Tax Service 6314 NE 137th Ave Vancouver WA 98682 13862298659100649265" at bounding box center [344, 161] width 335 height 44
click at [190, 161] on input "Linda's Tax Service 6314 NE 137th Ave Vancouver WA 98682 13862298659100649265" at bounding box center [190, 161] width 0 height 0
radio input "true"
click at [502, 207] on button "Connect" at bounding box center [490, 198] width 45 height 21
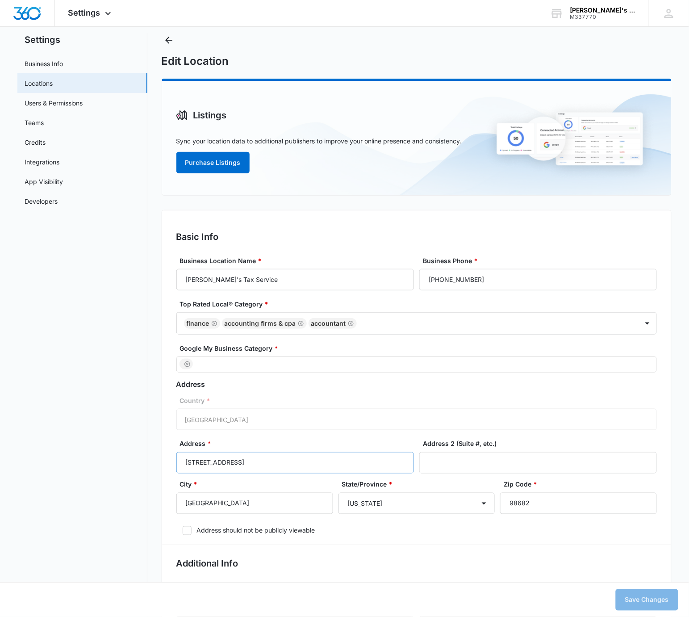
scroll to position [191, 0]
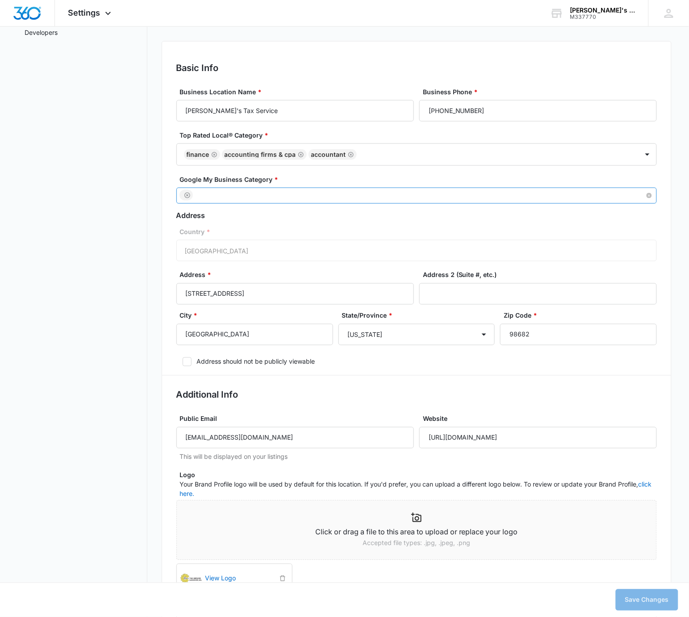
click at [345, 195] on div at bounding box center [413, 196] width 467 height 12
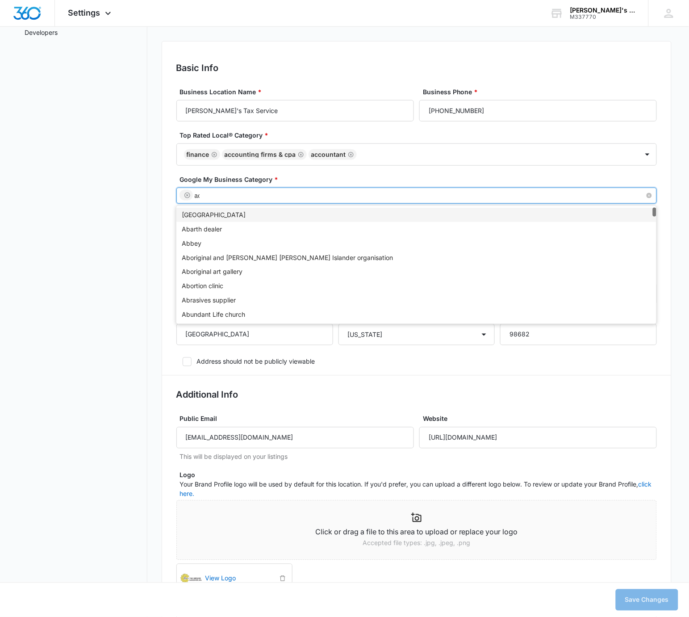
type input "acc"
click at [299, 218] on div "Accountant" at bounding box center [416, 215] width 469 height 10
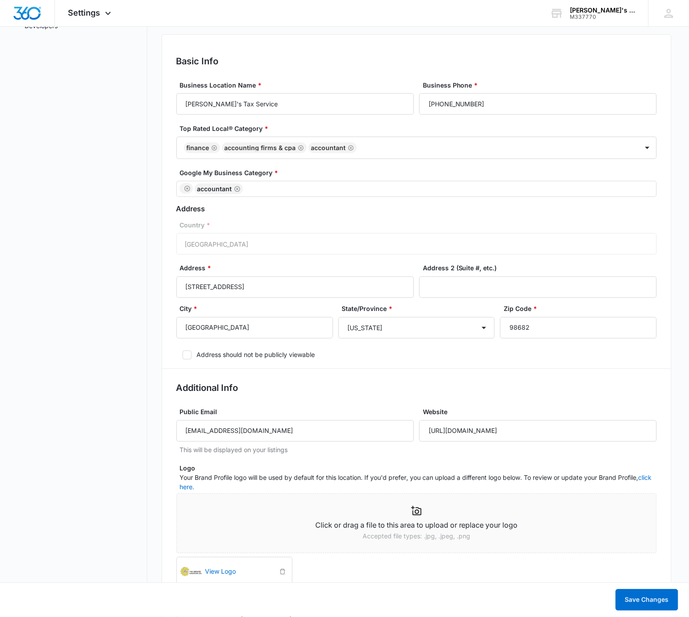
scroll to position [201, 0]
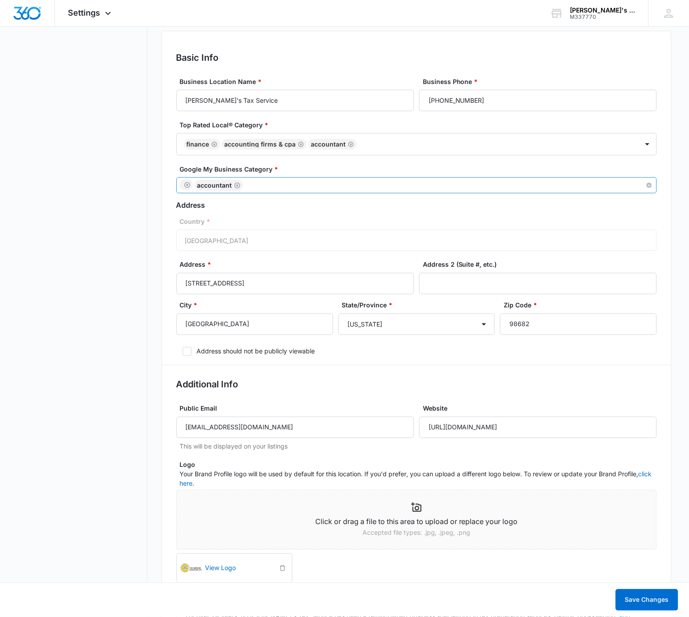
click at [350, 184] on div "Accountant" at bounding box center [413, 186] width 467 height 12
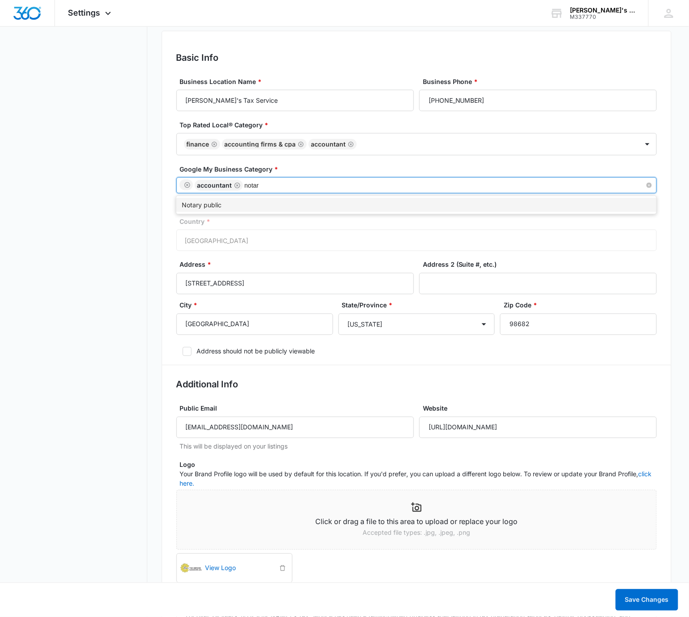
type input "notary"
click at [315, 200] on div "Notary public" at bounding box center [416, 205] width 469 height 10
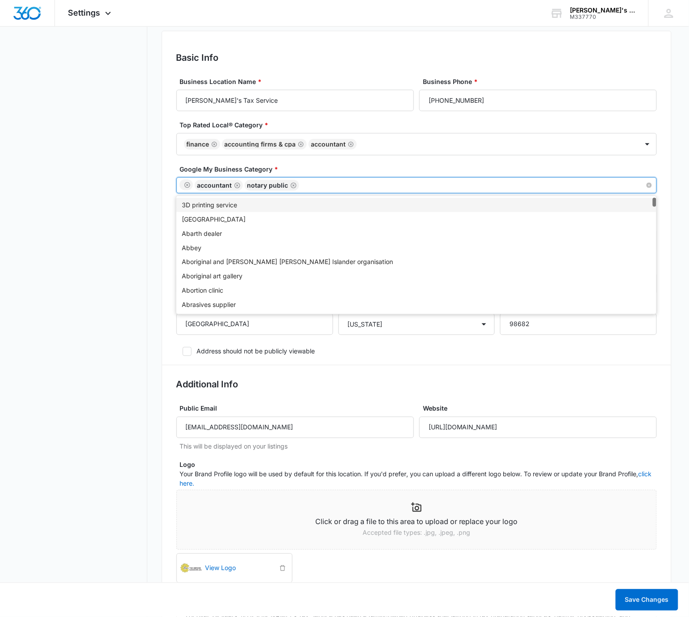
click at [333, 187] on div "Accountant Notary public" at bounding box center [413, 186] width 467 height 12
type input "tax c"
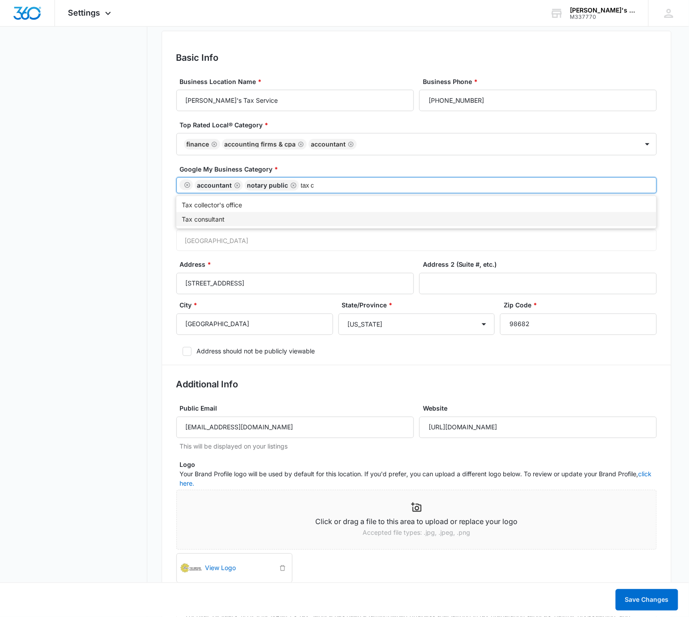
click at [286, 221] on div "Tax consultant" at bounding box center [416, 219] width 469 height 10
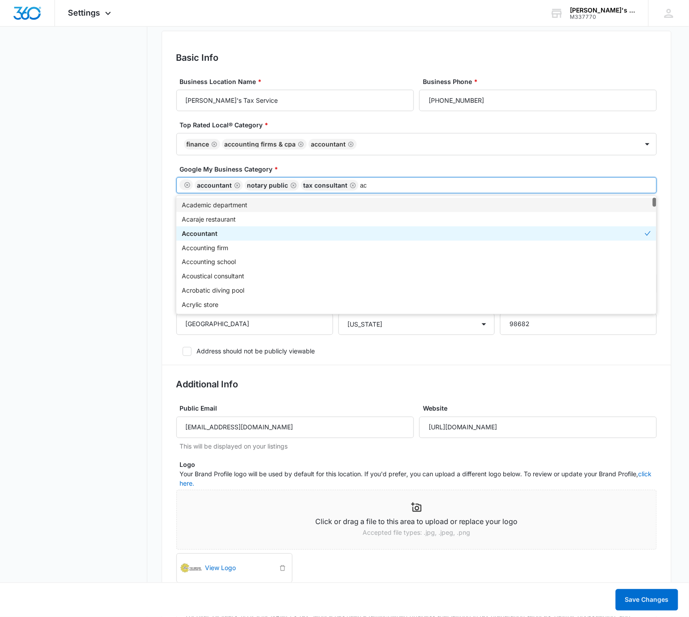
type input "acc"
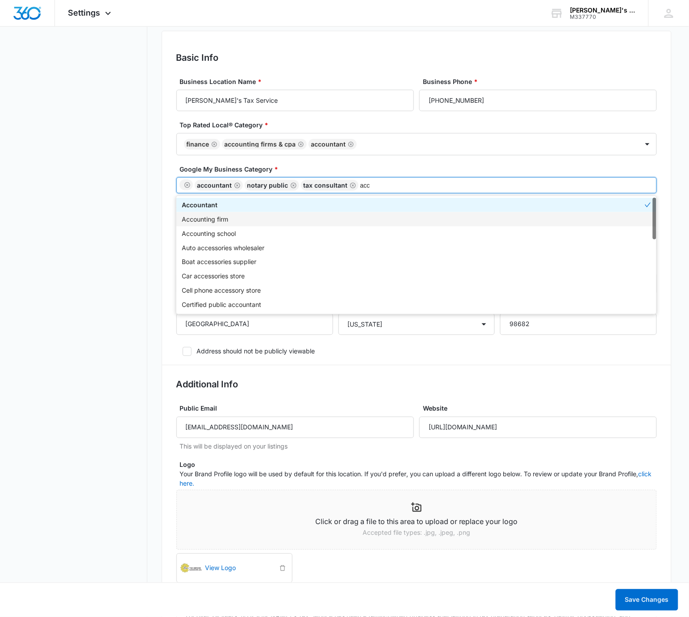
click at [325, 215] on div "Accounting firm" at bounding box center [416, 219] width 469 height 10
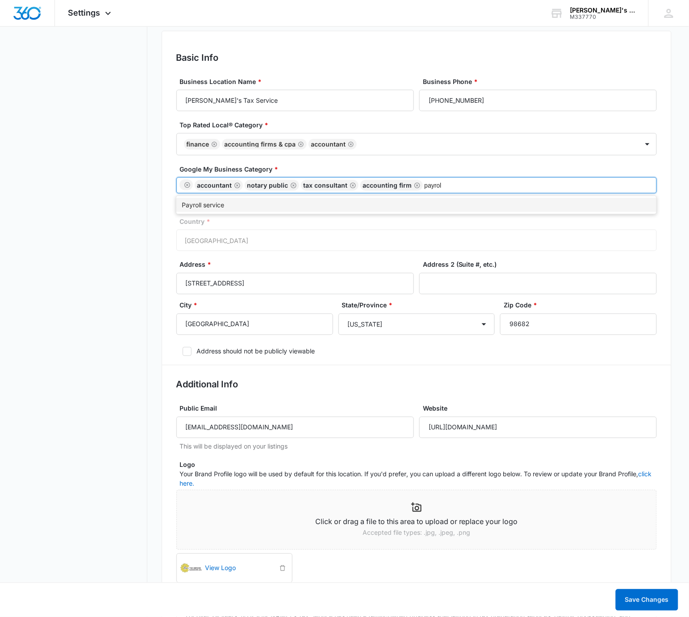
type input "payroll"
drag, startPoint x: 418, startPoint y: 203, endPoint x: 486, endPoint y: 184, distance: 70.4
click at [419, 203] on div "Payroll service" at bounding box center [416, 205] width 469 height 10
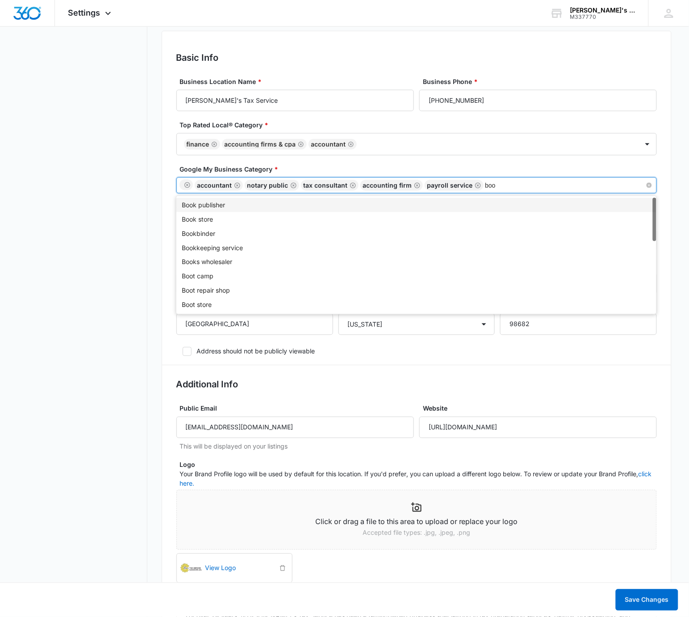
type input "book"
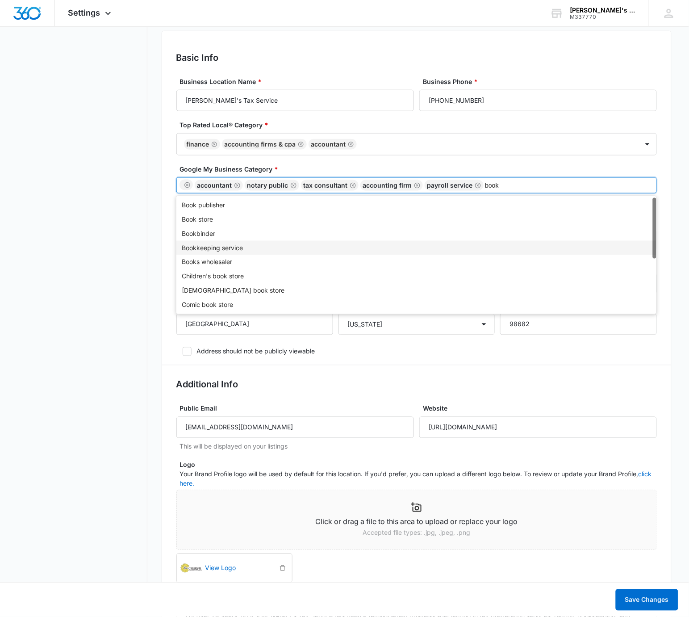
click at [195, 247] on div "Bookkeeping service" at bounding box center [416, 248] width 469 height 10
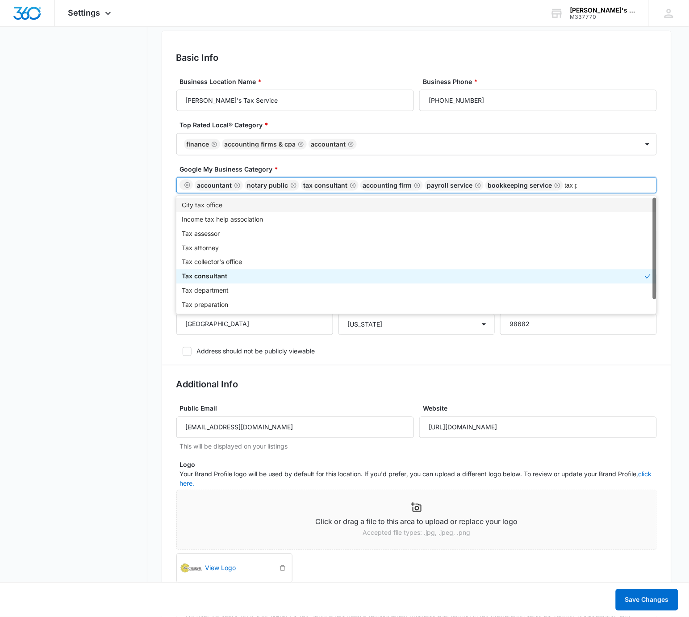
type input "tax prep"
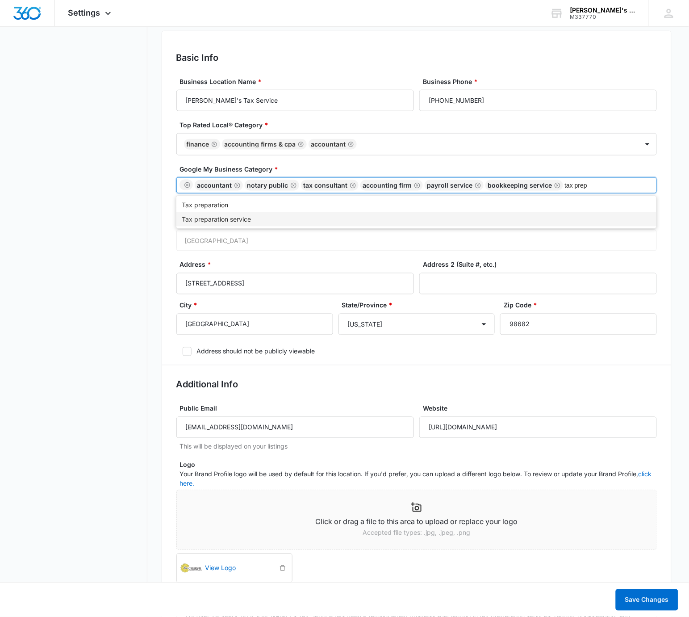
click at [285, 220] on div "Tax preparation service" at bounding box center [416, 219] width 469 height 10
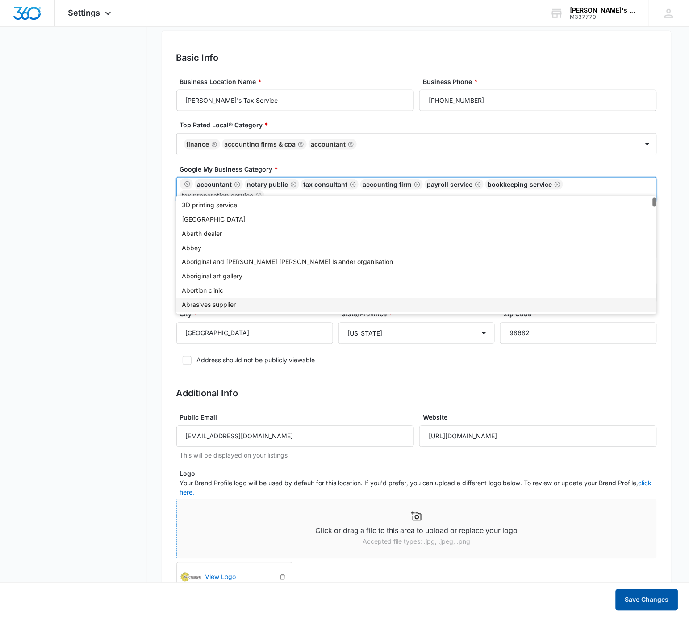
click at [665, 600] on button "Save Changes" at bounding box center [647, 599] width 63 height 21
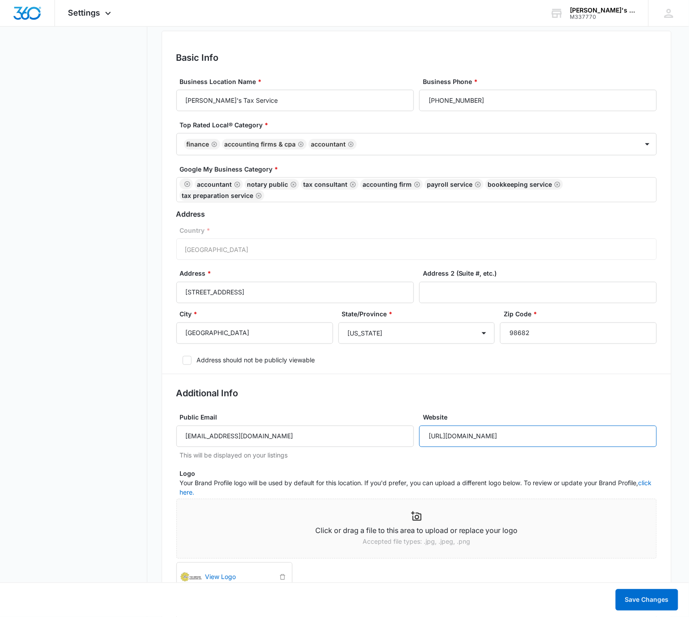
click at [566, 429] on input "http://www.lindastaxservice.com/" at bounding box center [538, 436] width 238 height 21
click at [566, 428] on input "http://www.lindastaxservice.com/" at bounding box center [538, 436] width 238 height 21
click at [567, 426] on input "http://www.lindastaxservice.com/" at bounding box center [538, 436] width 238 height 21
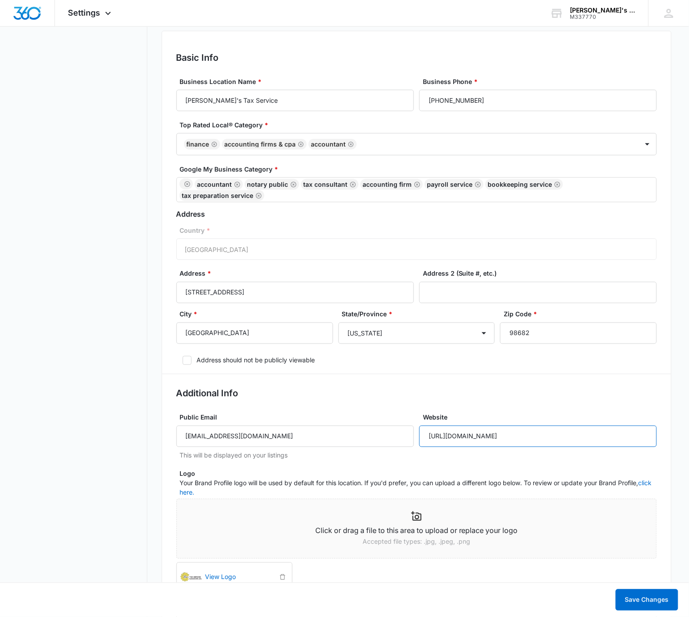
paste input "s://lindastaxservice.com/vancouver-wa/accountant"
type input "[URL][DOMAIN_NAME]"
drag, startPoint x: 660, startPoint y: 596, endPoint x: 622, endPoint y: 531, distance: 75.4
click at [660, 596] on button "Save Changes" at bounding box center [647, 599] width 63 height 21
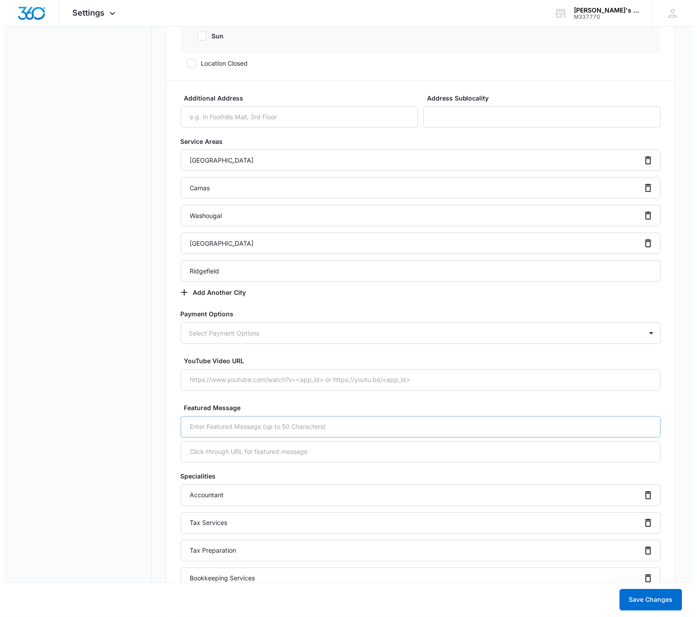
scroll to position [0, 0]
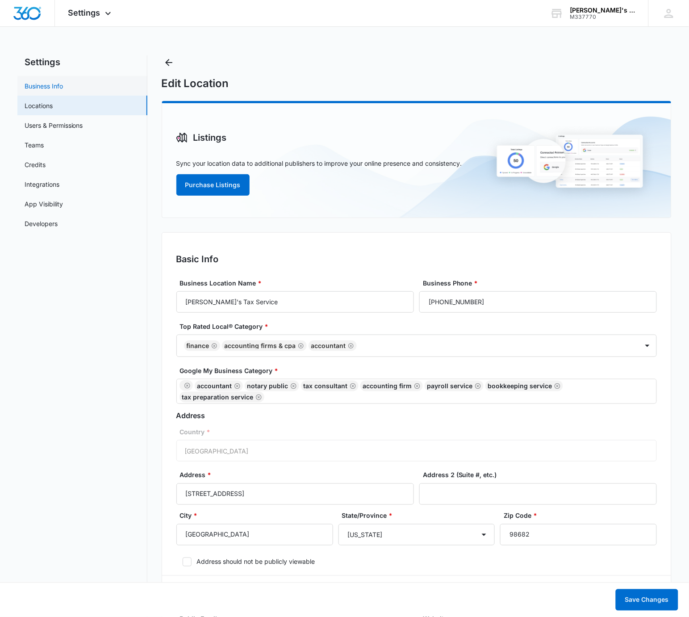
click at [38, 85] on link "Business Info" at bounding box center [44, 85] width 38 height 9
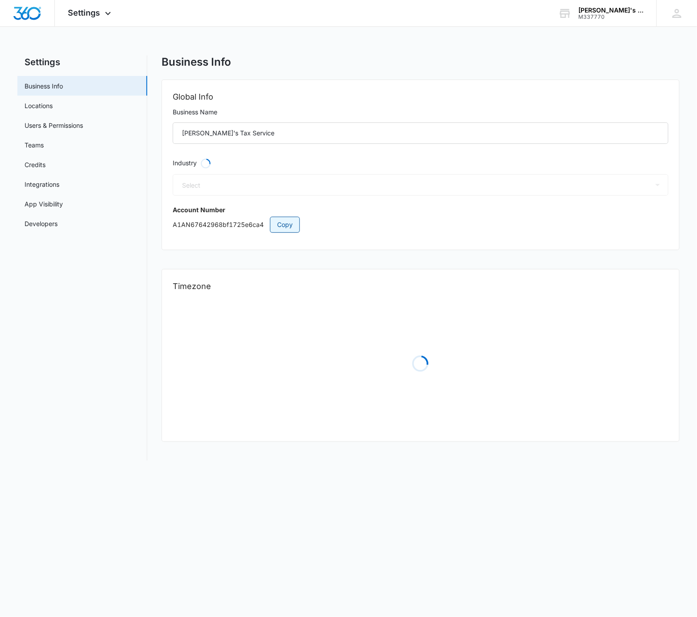
select select "33"
select select "US"
select select "America/Los_Angeles"
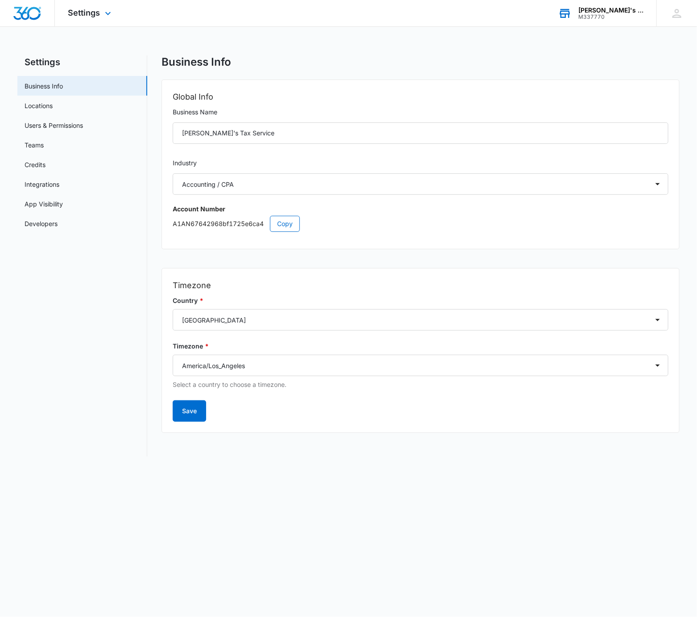
click at [621, 19] on div "M337770" at bounding box center [611, 17] width 65 height 6
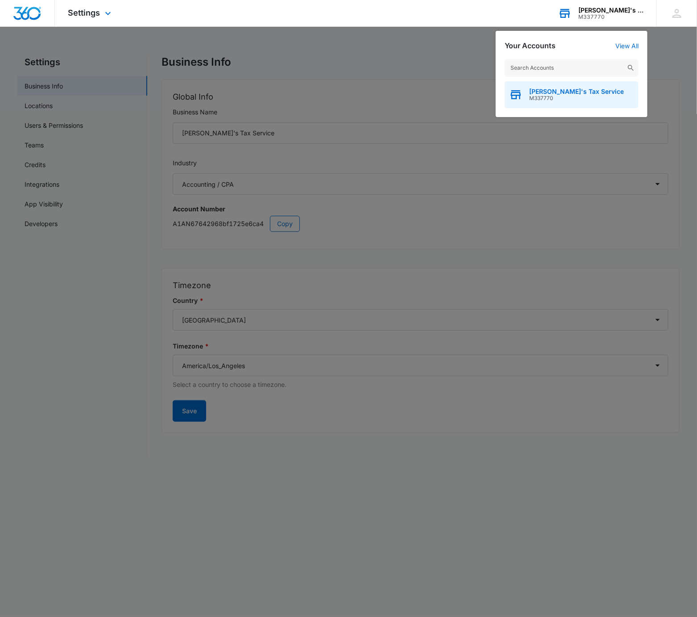
click at [575, 93] on span "[PERSON_NAME]'s Tax Service" at bounding box center [577, 91] width 95 height 7
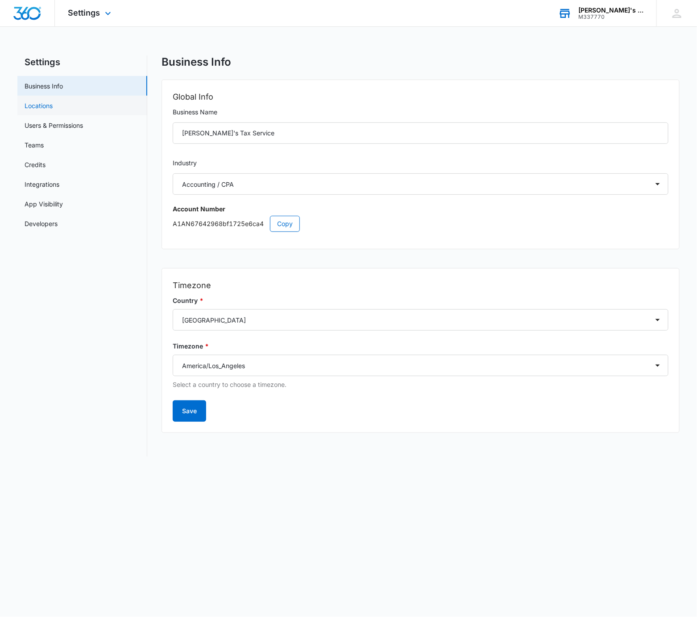
click at [50, 101] on link "Locations" at bounding box center [39, 105] width 28 height 9
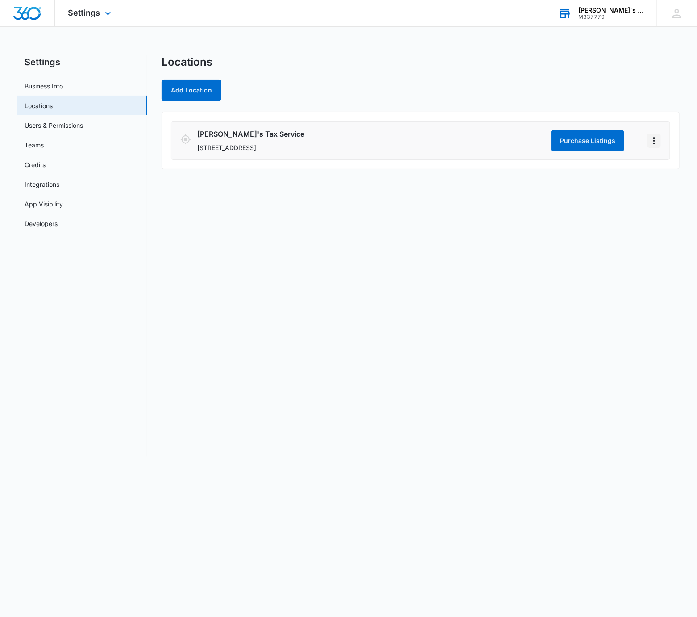
click at [652, 139] on icon "Actions" at bounding box center [654, 140] width 11 height 11
click at [661, 169] on link "Edit" at bounding box center [664, 166] width 11 height 8
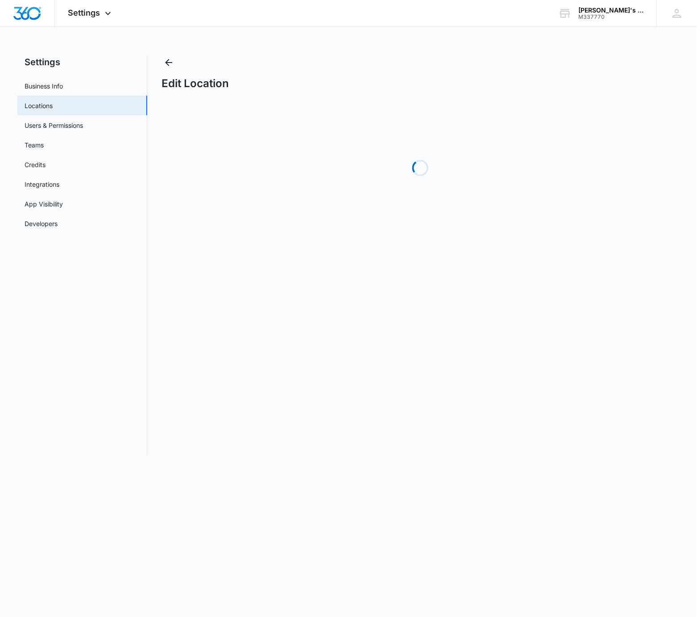
select select "[US_STATE]"
select select "2001"
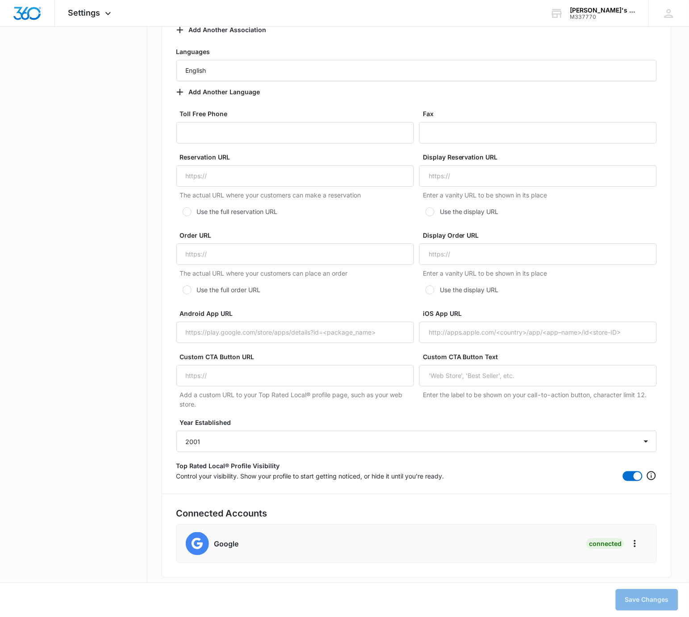
scroll to position [1733, 0]
click at [634, 545] on icon "Actions" at bounding box center [635, 543] width 11 height 11
click at [529, 514] on h5 "Connected Accounts" at bounding box center [416, 512] width 481 height 13
